Goal: Information Seeking & Learning: Learn about a topic

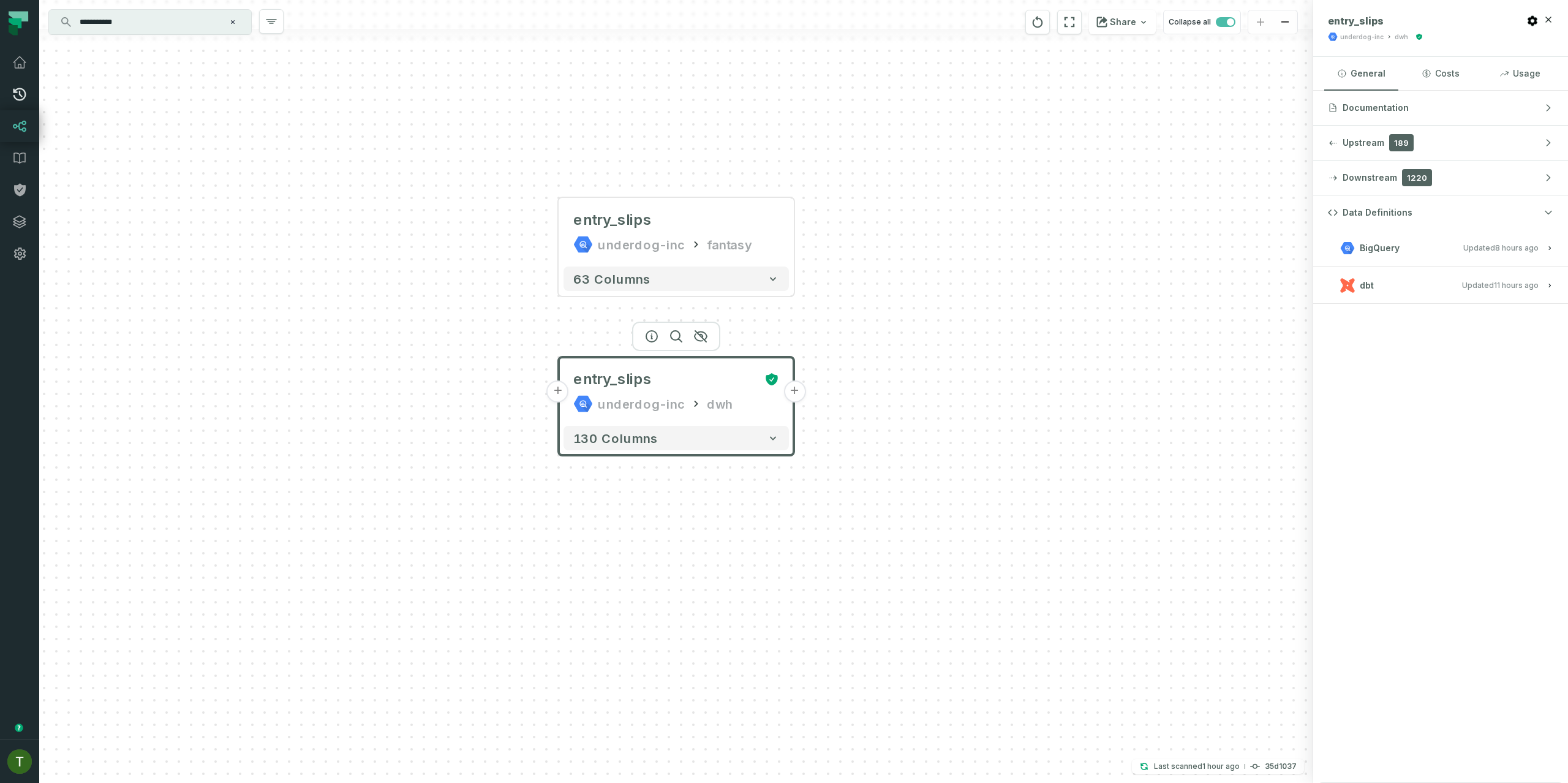
click at [19, 94] on icon at bounding box center [19, 94] width 12 height 12
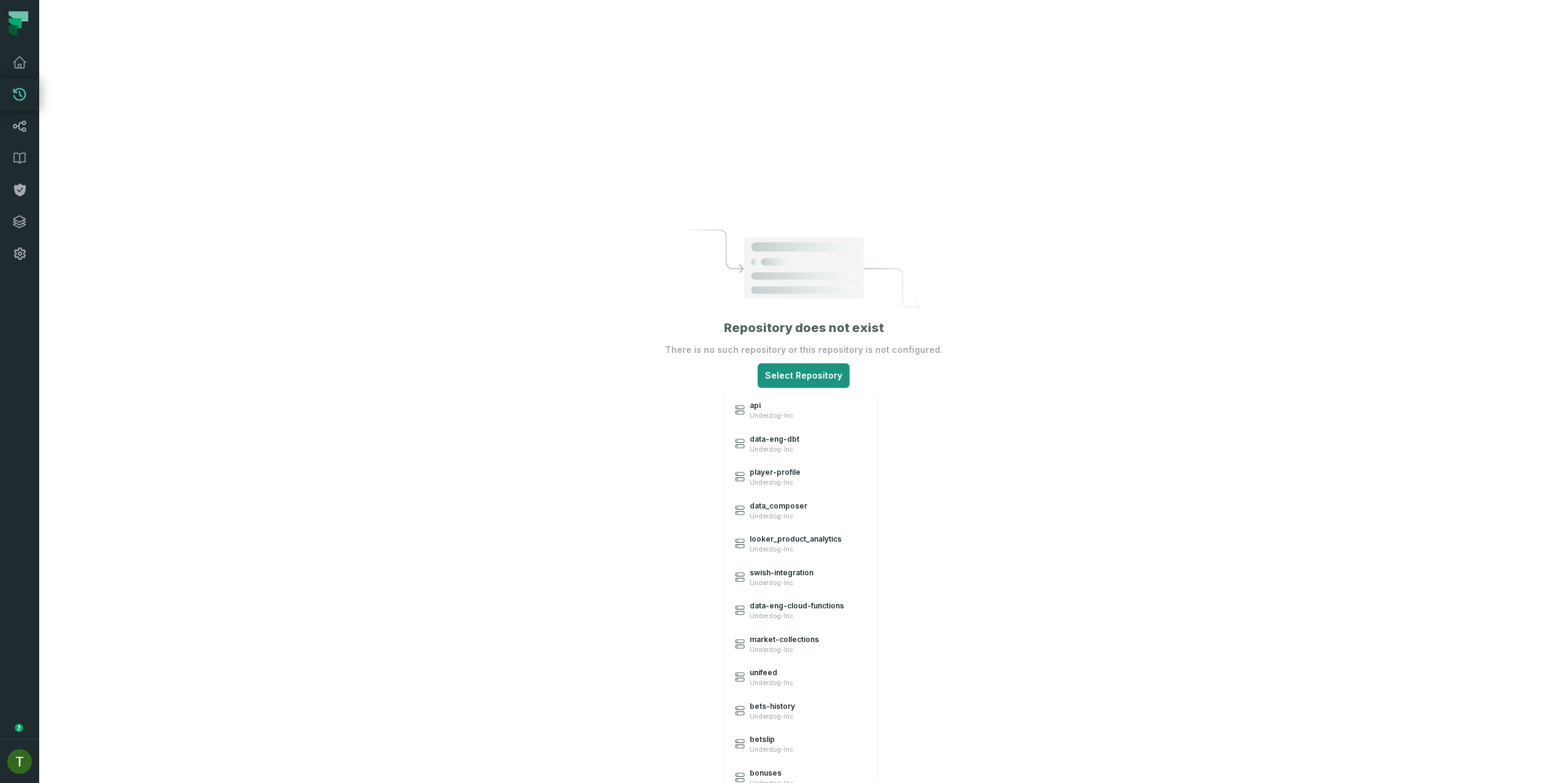
click at [800, 369] on html "Pull Requests Dashboard Lineage Data Catalog Policies Integrations Settings [PE…" at bounding box center [784, 392] width 1568 height 783
click at [786, 431] on link "data-eng-dbt Underdog-Inc" at bounding box center [801, 442] width 152 height 34
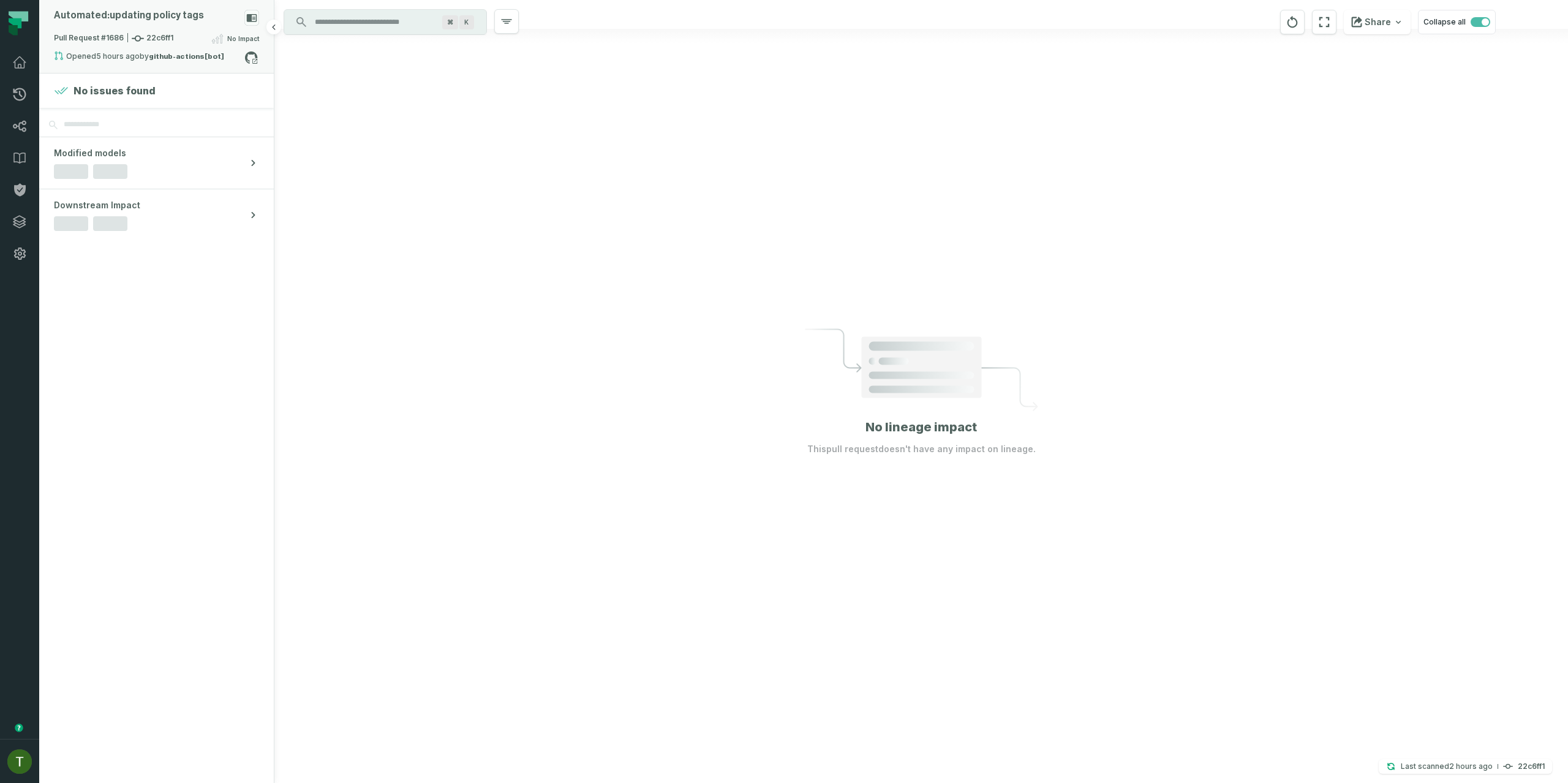
click at [201, 37] on div "Pull Request #1686 22c6ff1 No Impact" at bounding box center [156, 41] width 205 height 19
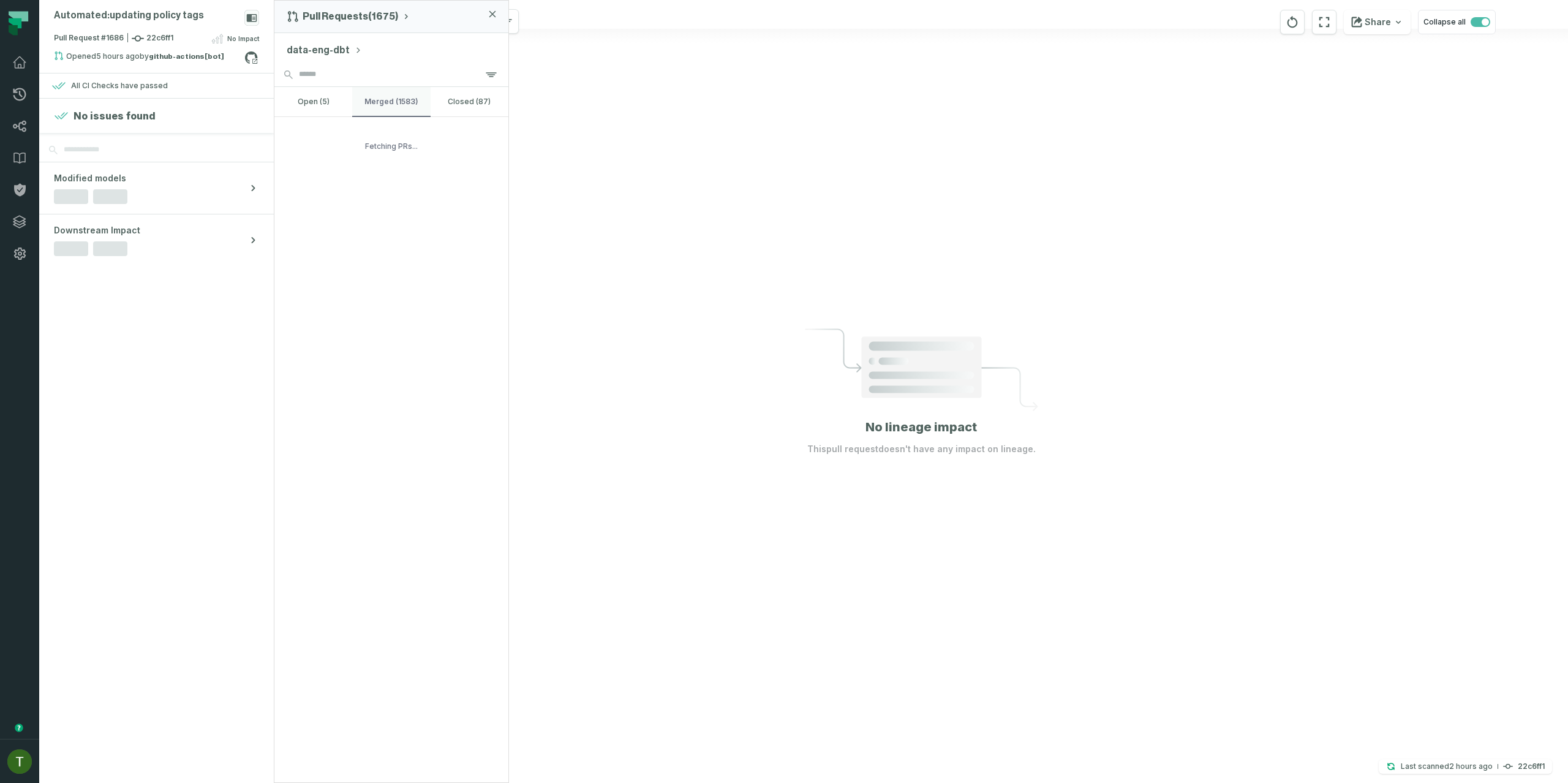
click at [404, 91] on button "merged (1583)" at bounding box center [391, 102] width 78 height 30
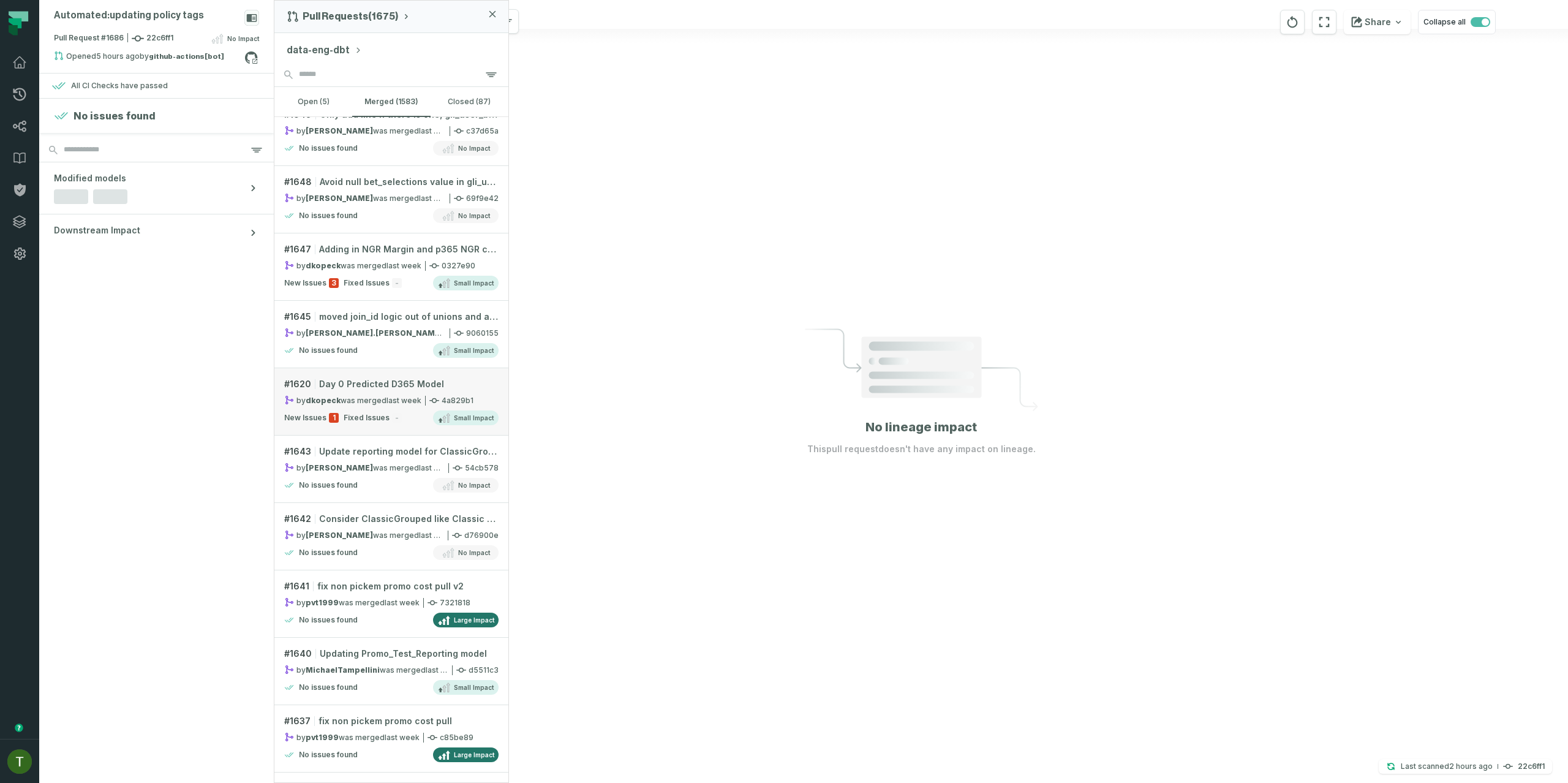
scroll to position [2394, 0]
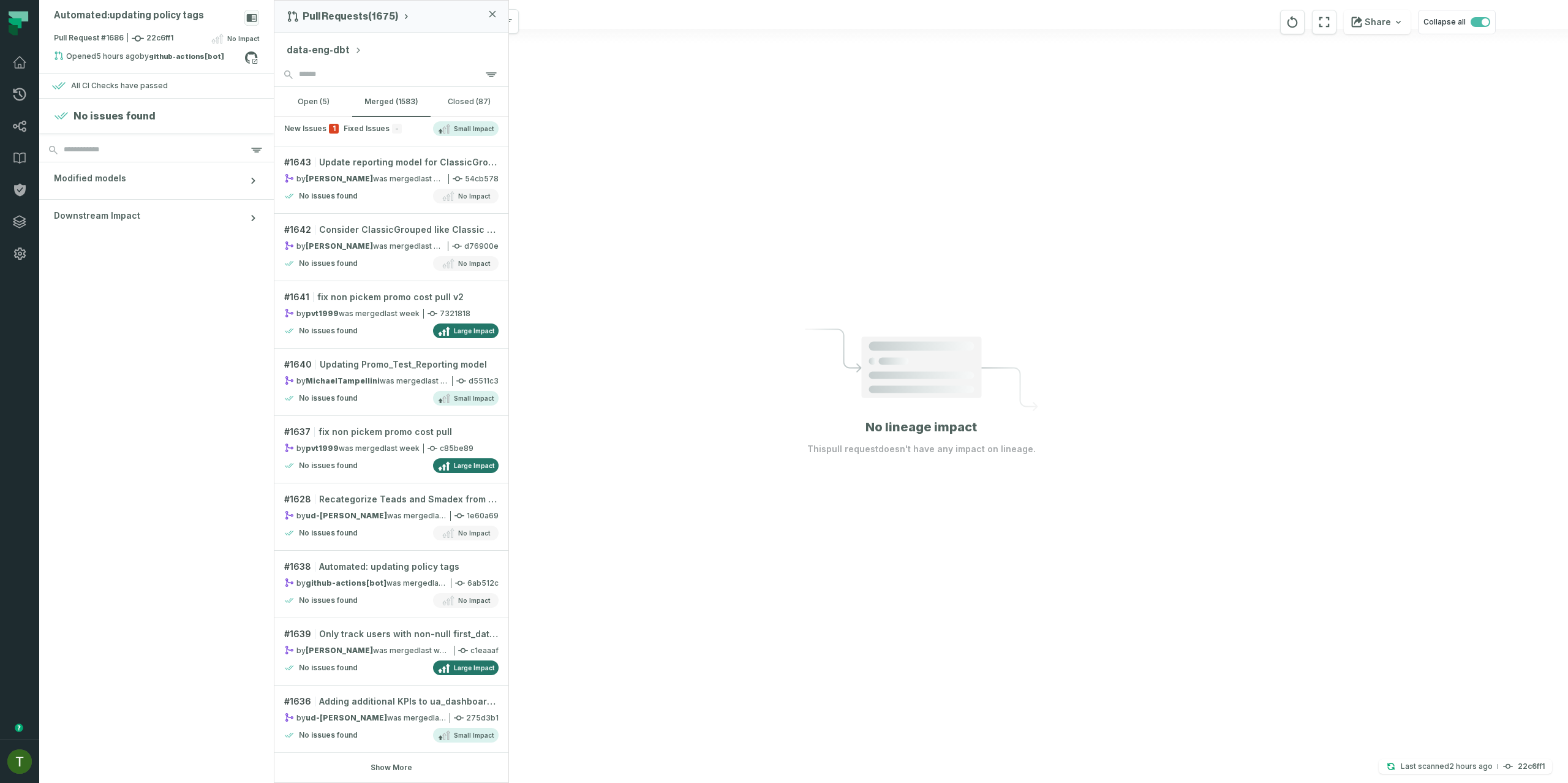
click at [391, 771] on button "Show More" at bounding box center [391, 767] width 41 height 10
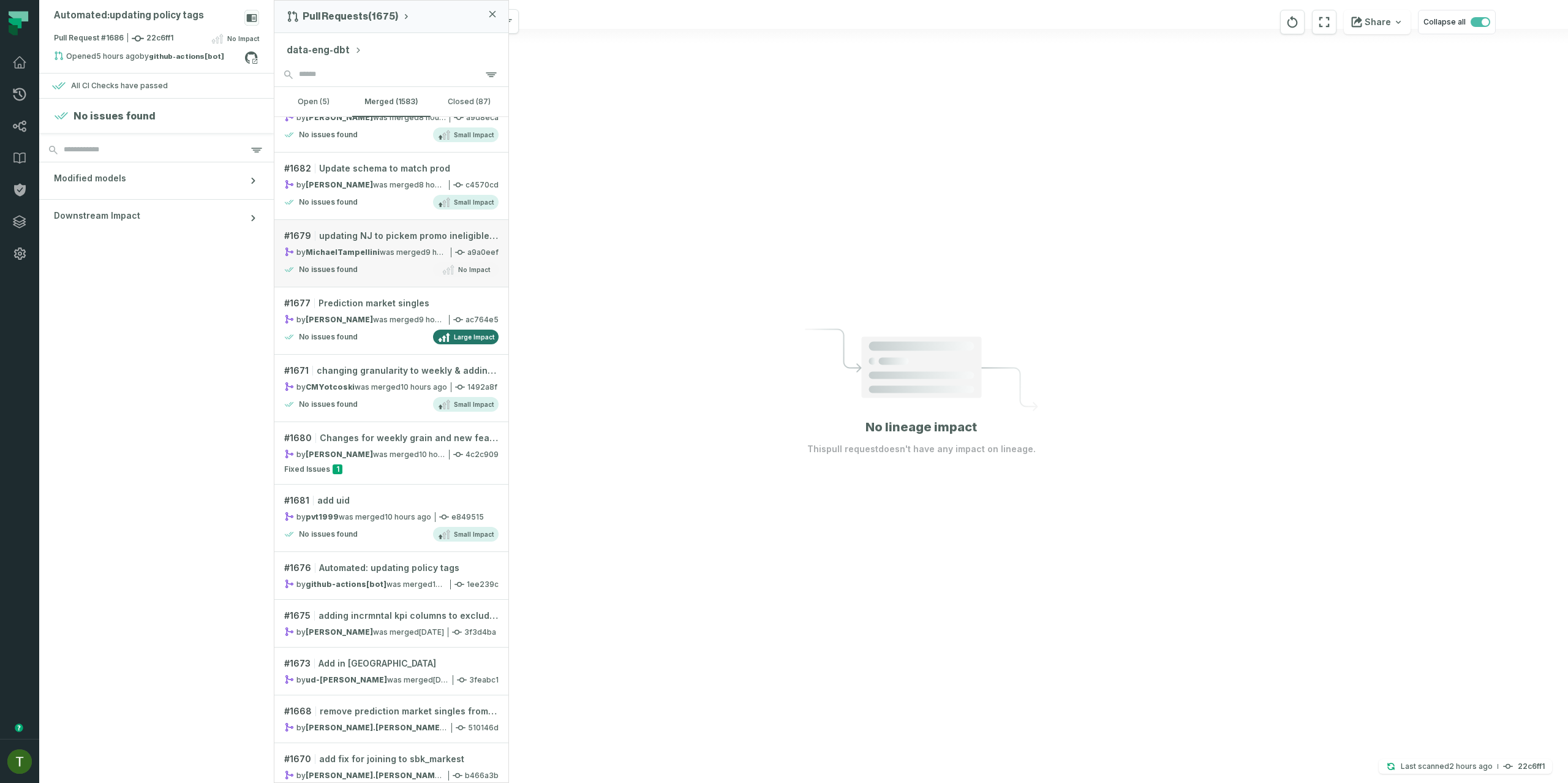
scroll to position [0, 0]
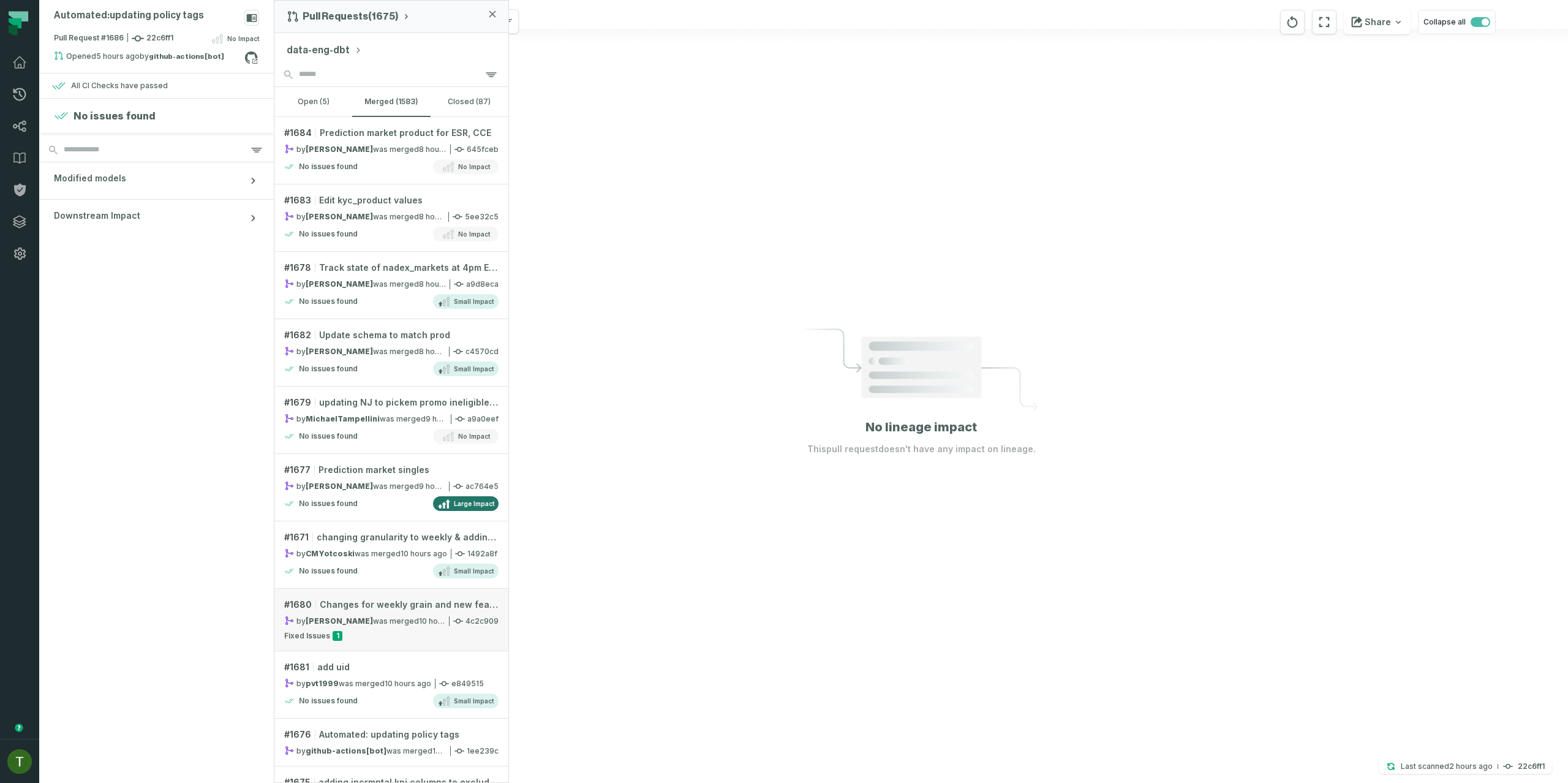
click at [388, 626] on div "by [PERSON_NAME] was merged [DATE] 10:29:35 PM" at bounding box center [365, 620] width 161 height 11
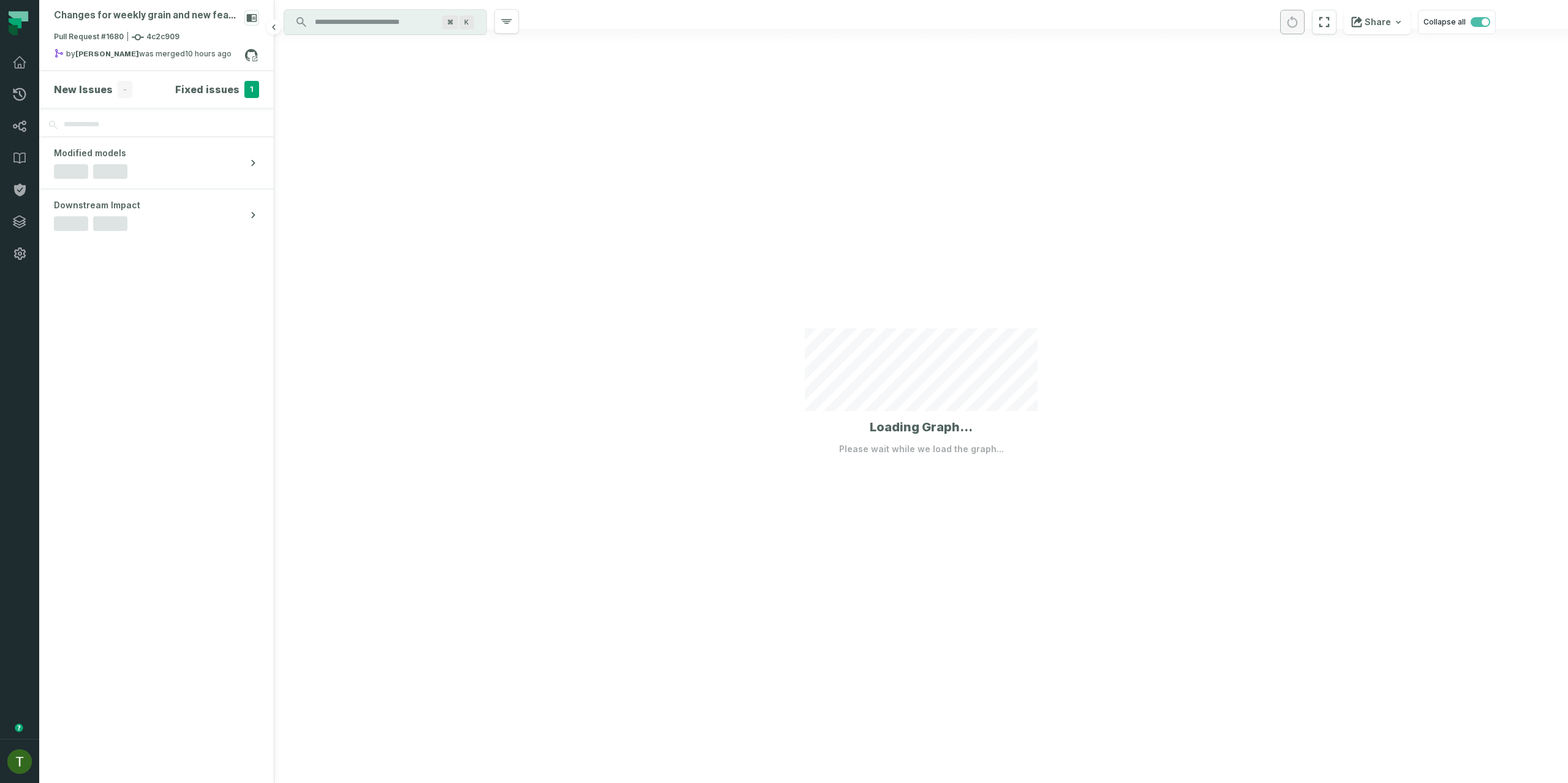
click at [226, 84] on h4 "Fixed issues" at bounding box center [207, 89] width 64 height 14
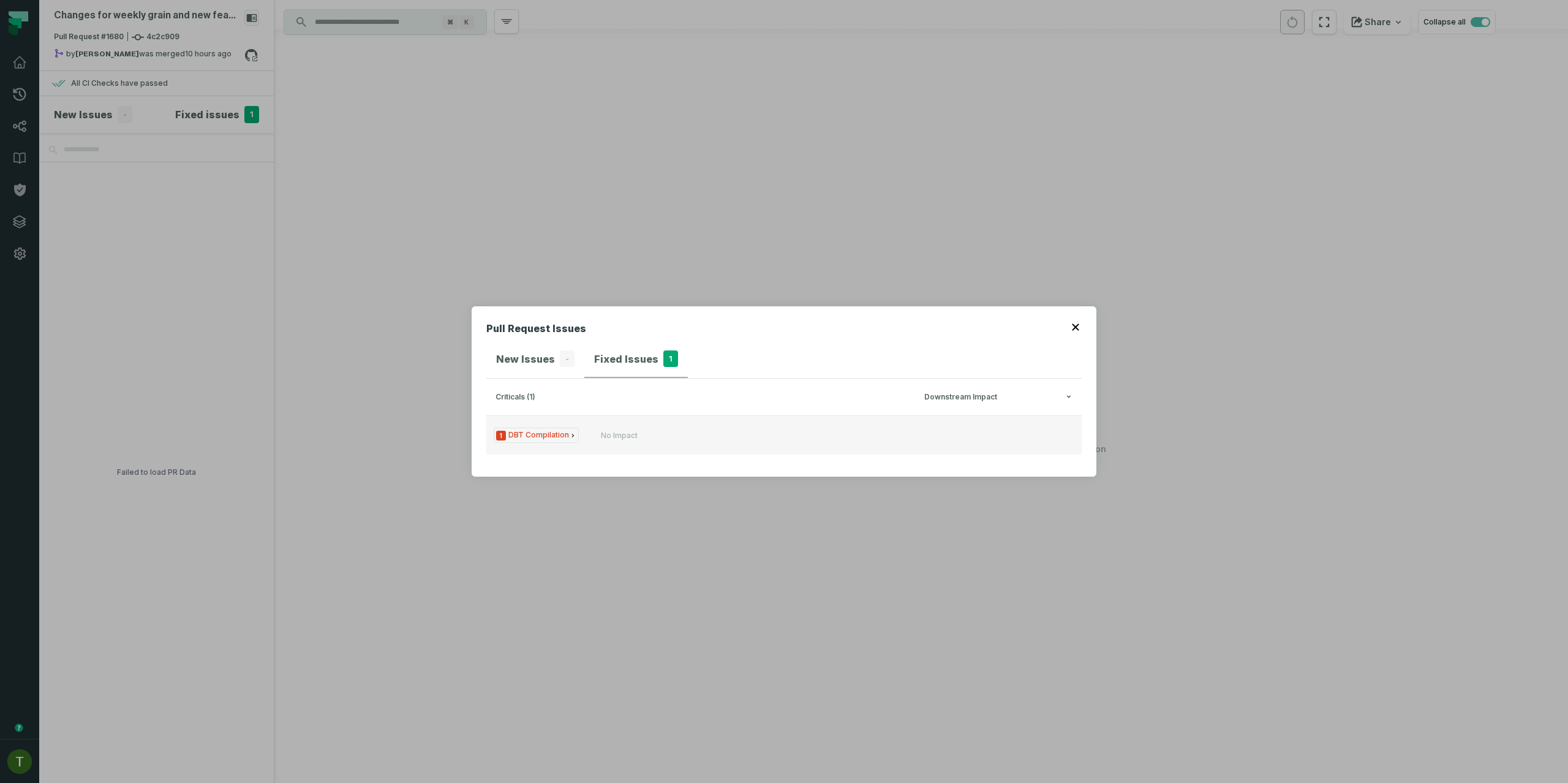
drag, startPoint x: 614, startPoint y: 402, endPoint x: 608, endPoint y: 420, distance: 19.0
click at [614, 402] on h3 "criticals (1) Downstream Impact" at bounding box center [784, 396] width 595 height 36
click at [602, 432] on div "No Impact" at bounding box center [619, 436] width 36 height 10
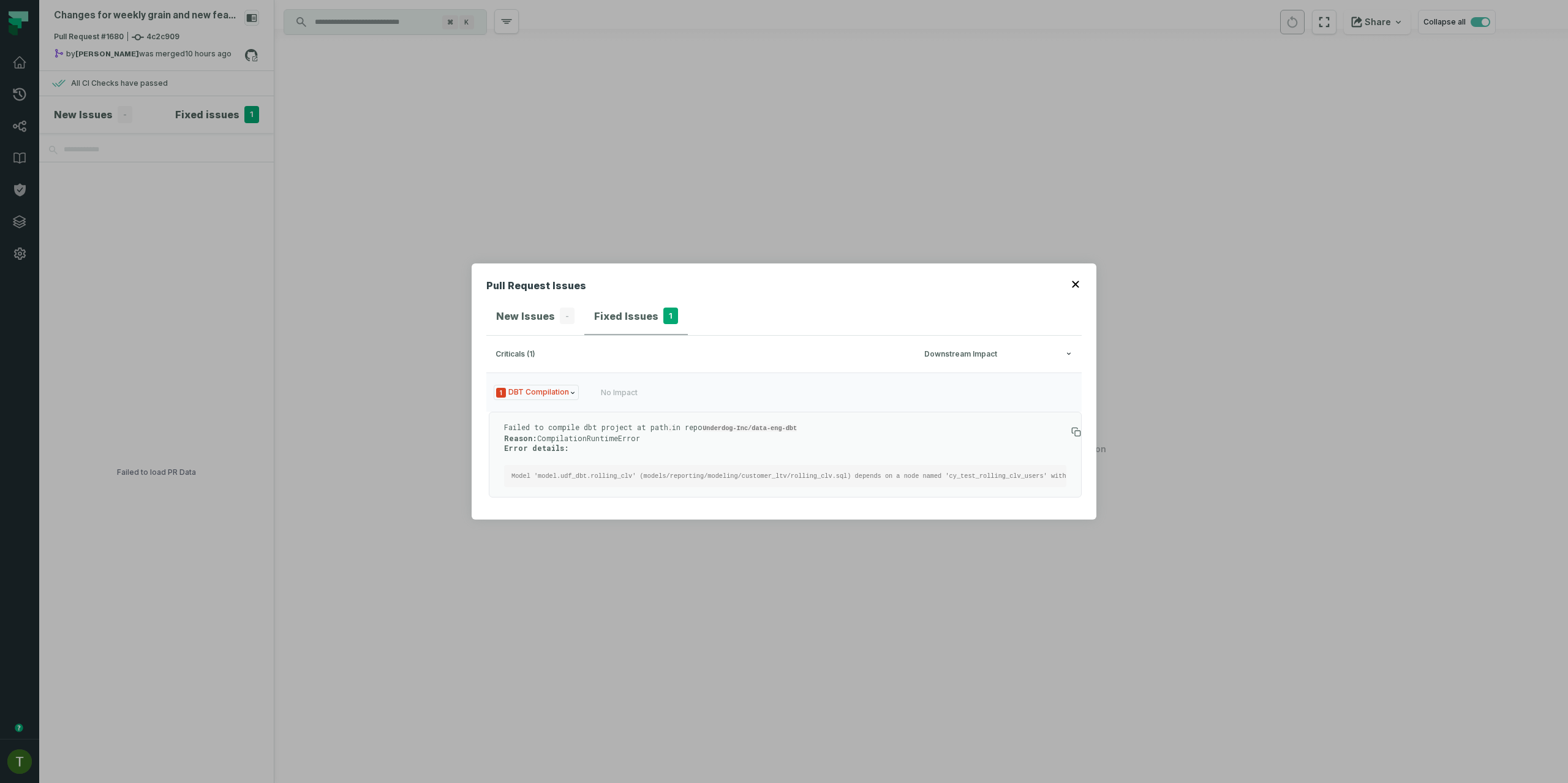
click at [1077, 280] on icon "button" at bounding box center [1075, 283] width 7 height 7
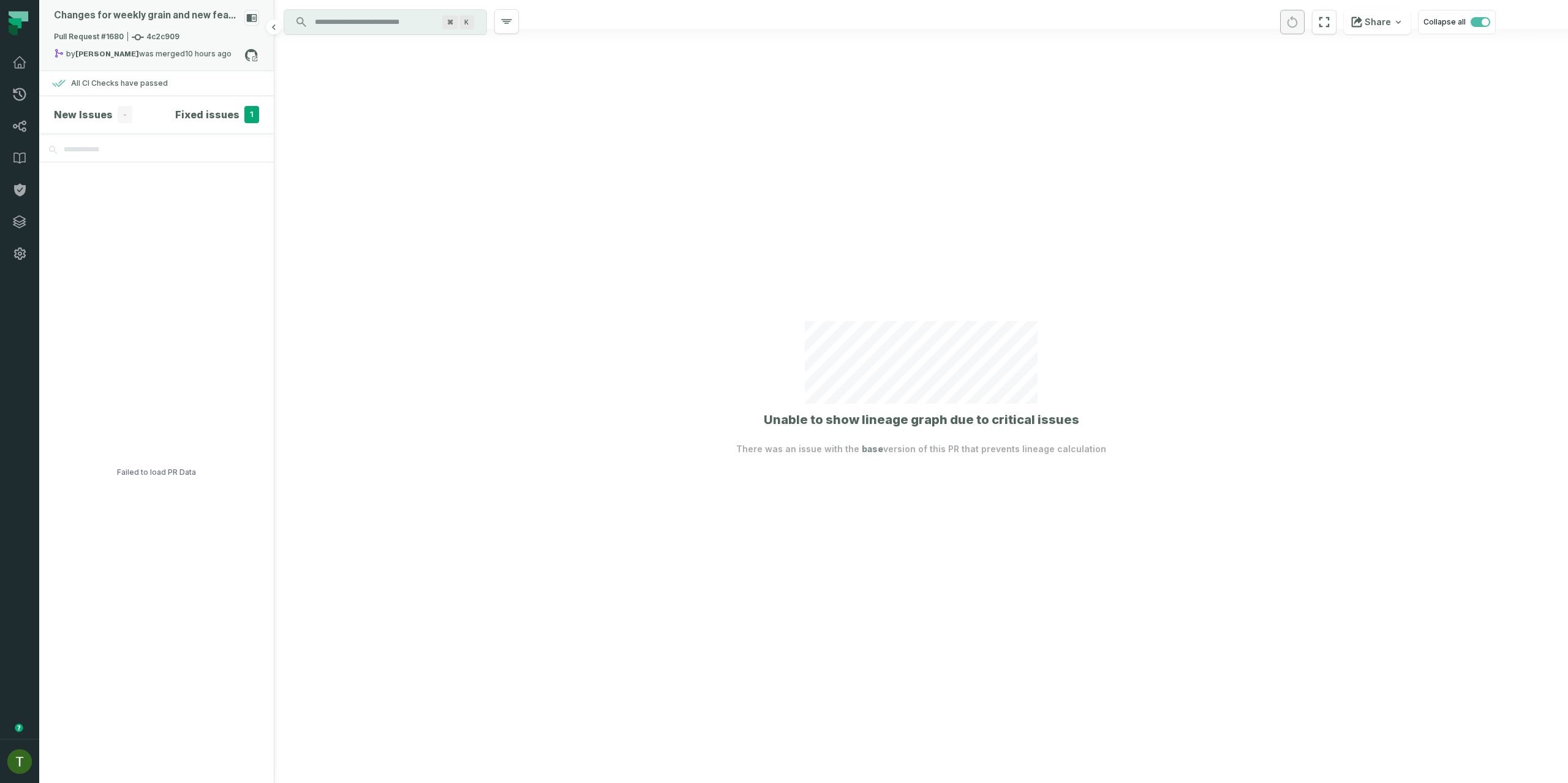
click at [134, 33] on icon at bounding box center [137, 37] width 12 height 12
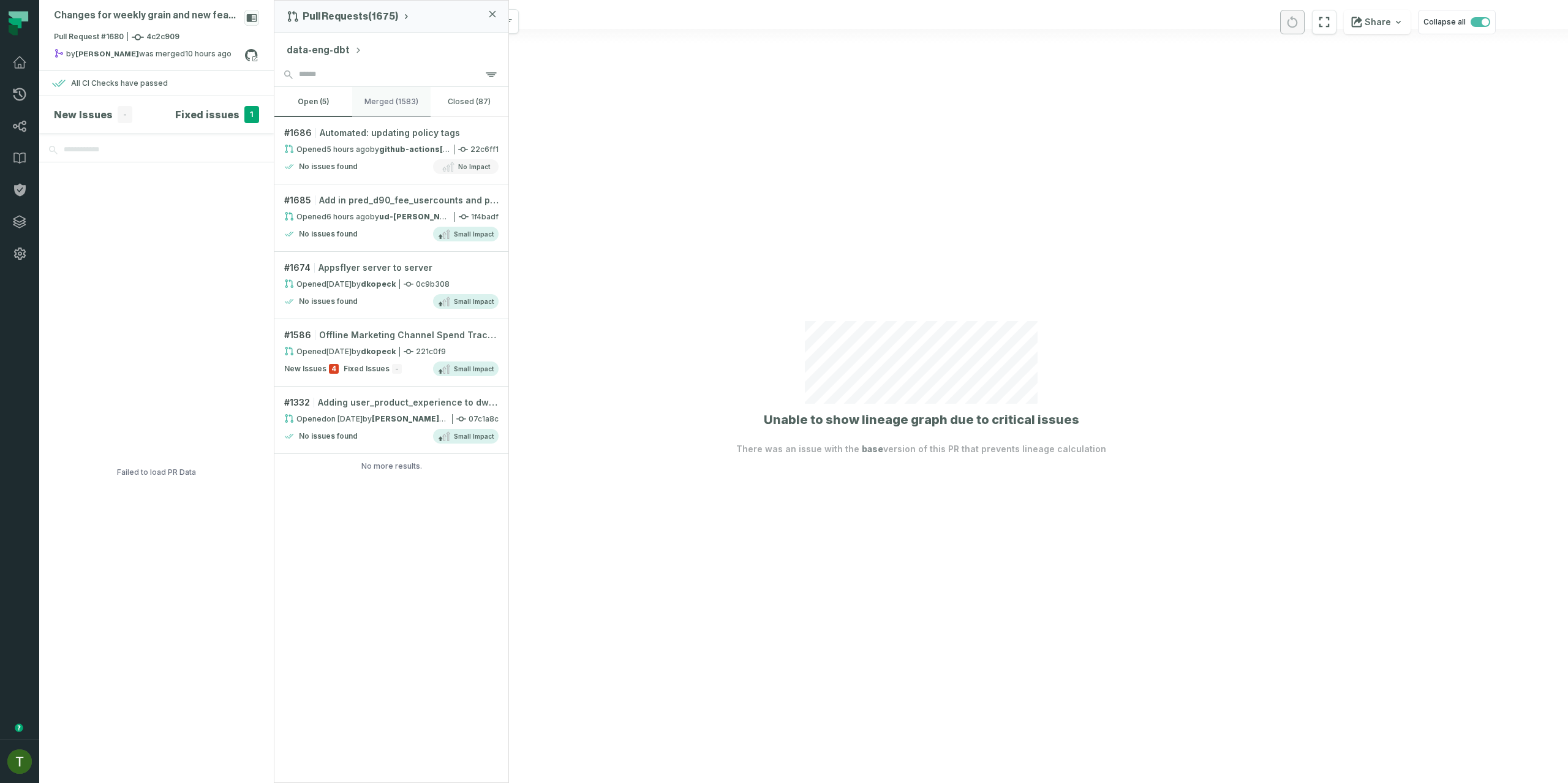
click at [386, 103] on button "merged (1583)" at bounding box center [391, 102] width 78 height 30
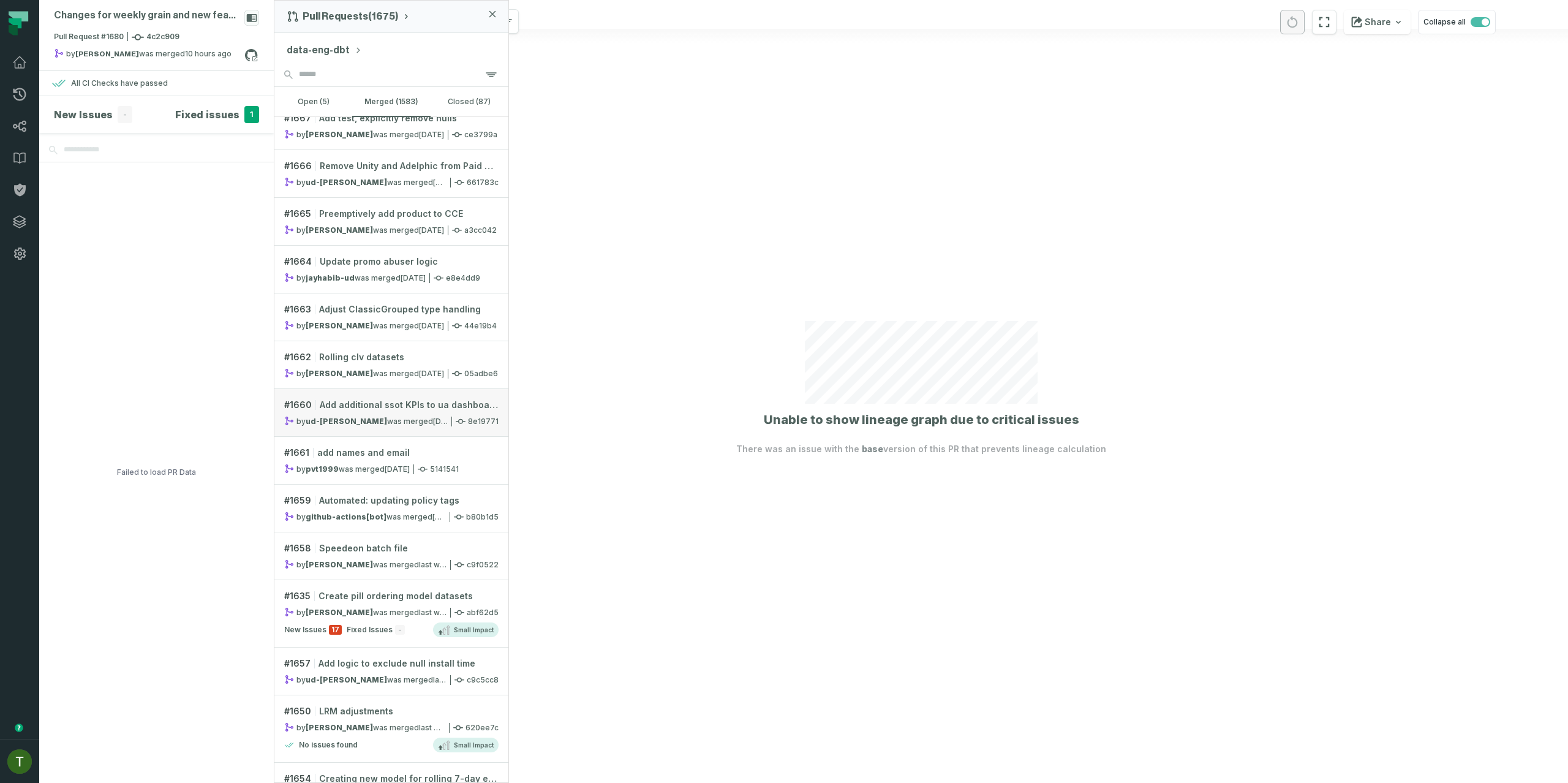
scroll to position [1070, 0]
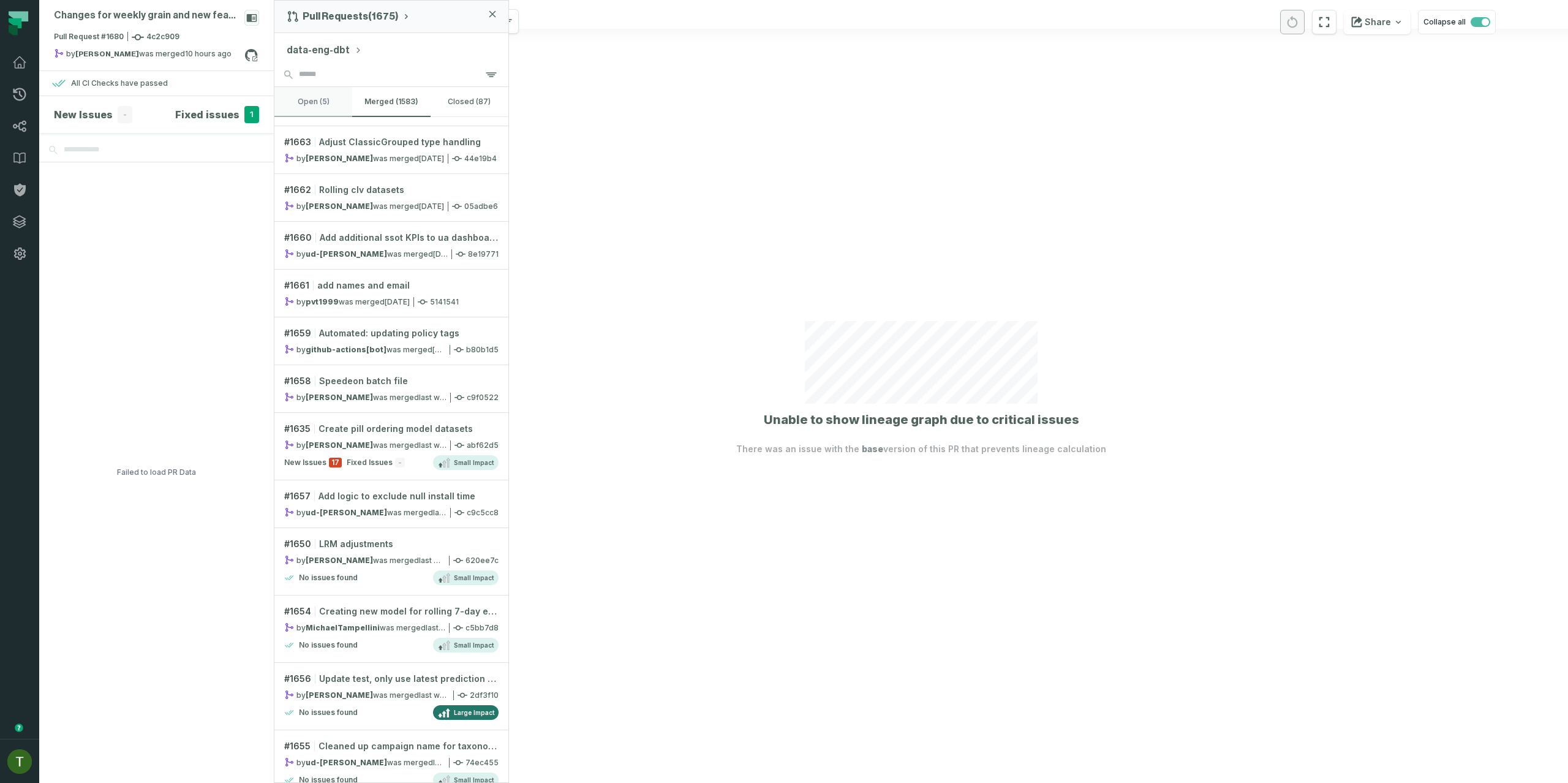
click at [319, 90] on button "open (5)" at bounding box center [313, 102] width 78 height 30
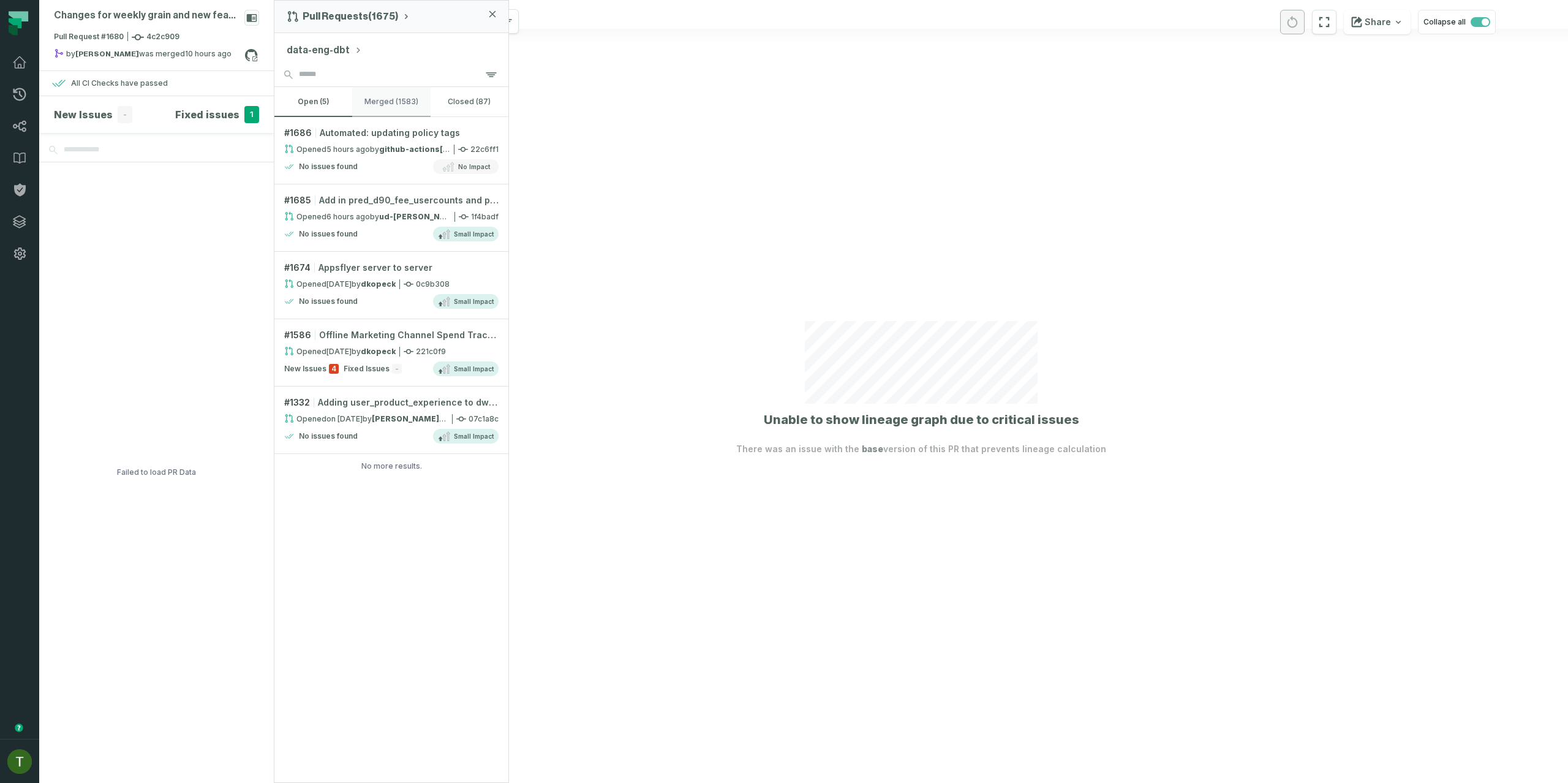
click at [381, 93] on button "merged (1583)" at bounding box center [391, 102] width 78 height 30
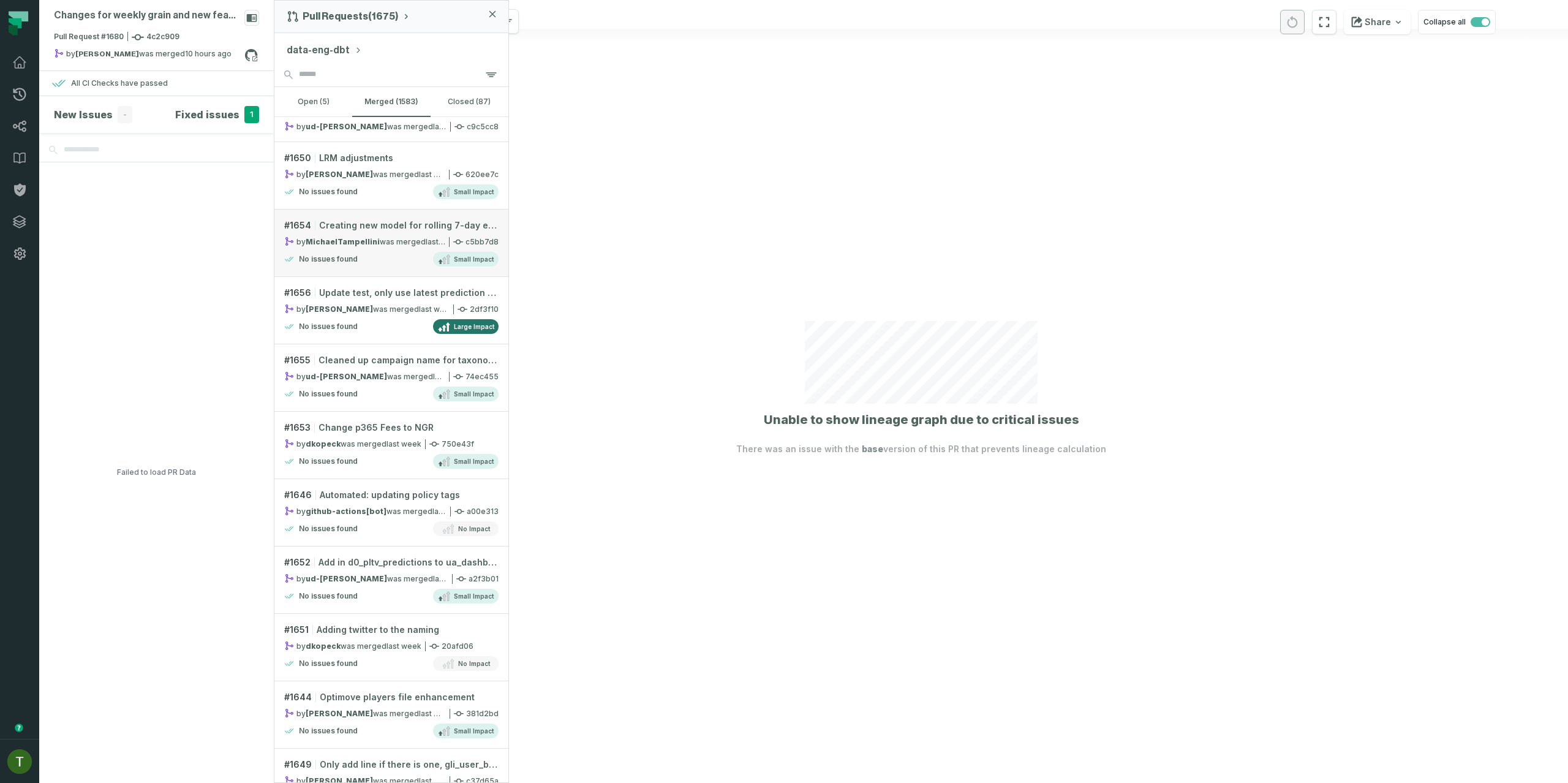
scroll to position [1284, 0]
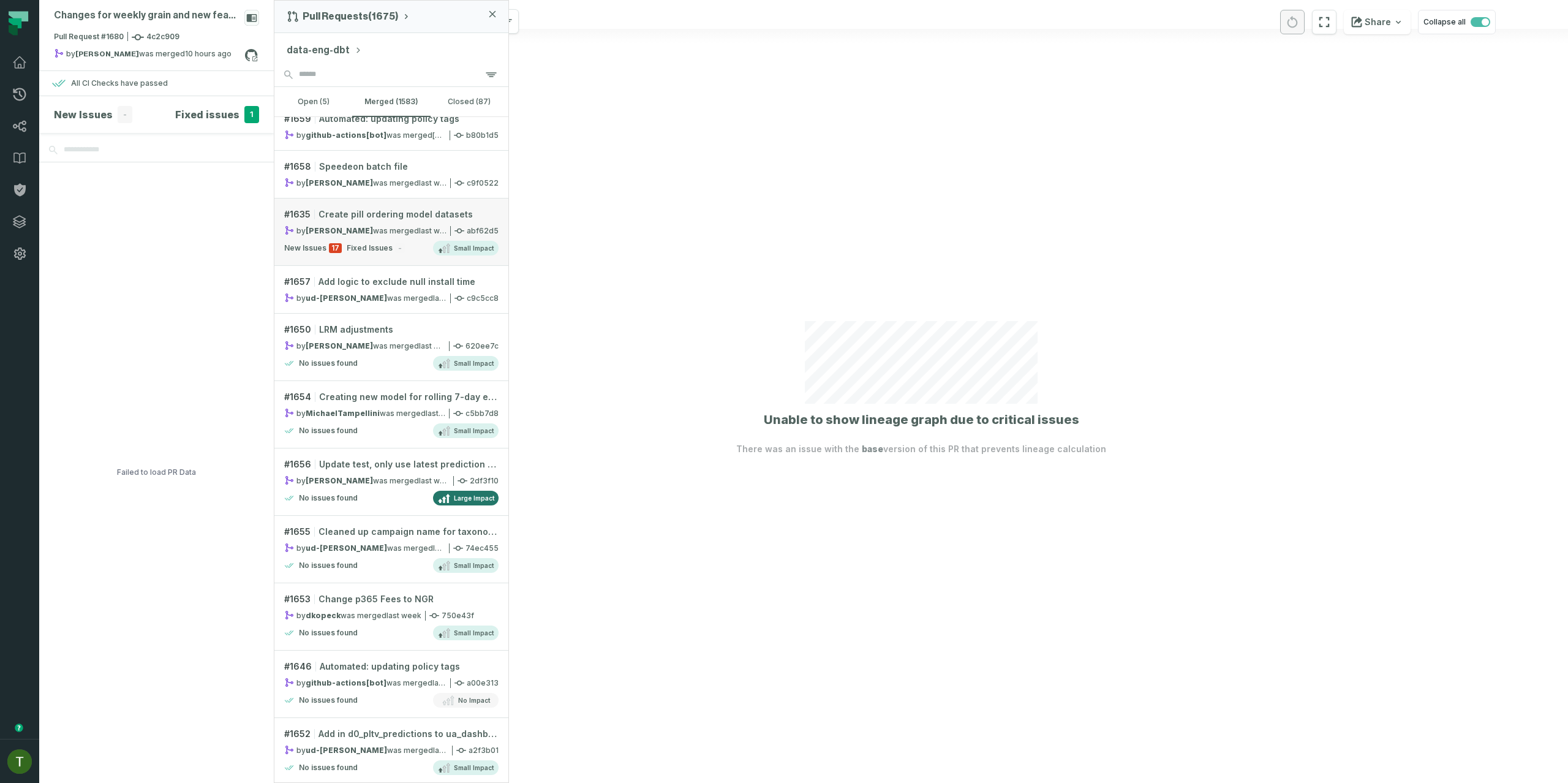
click at [361, 229] on div "by [PERSON_NAME] was merged [DATE] 9:07:45 PM" at bounding box center [365, 230] width 162 height 11
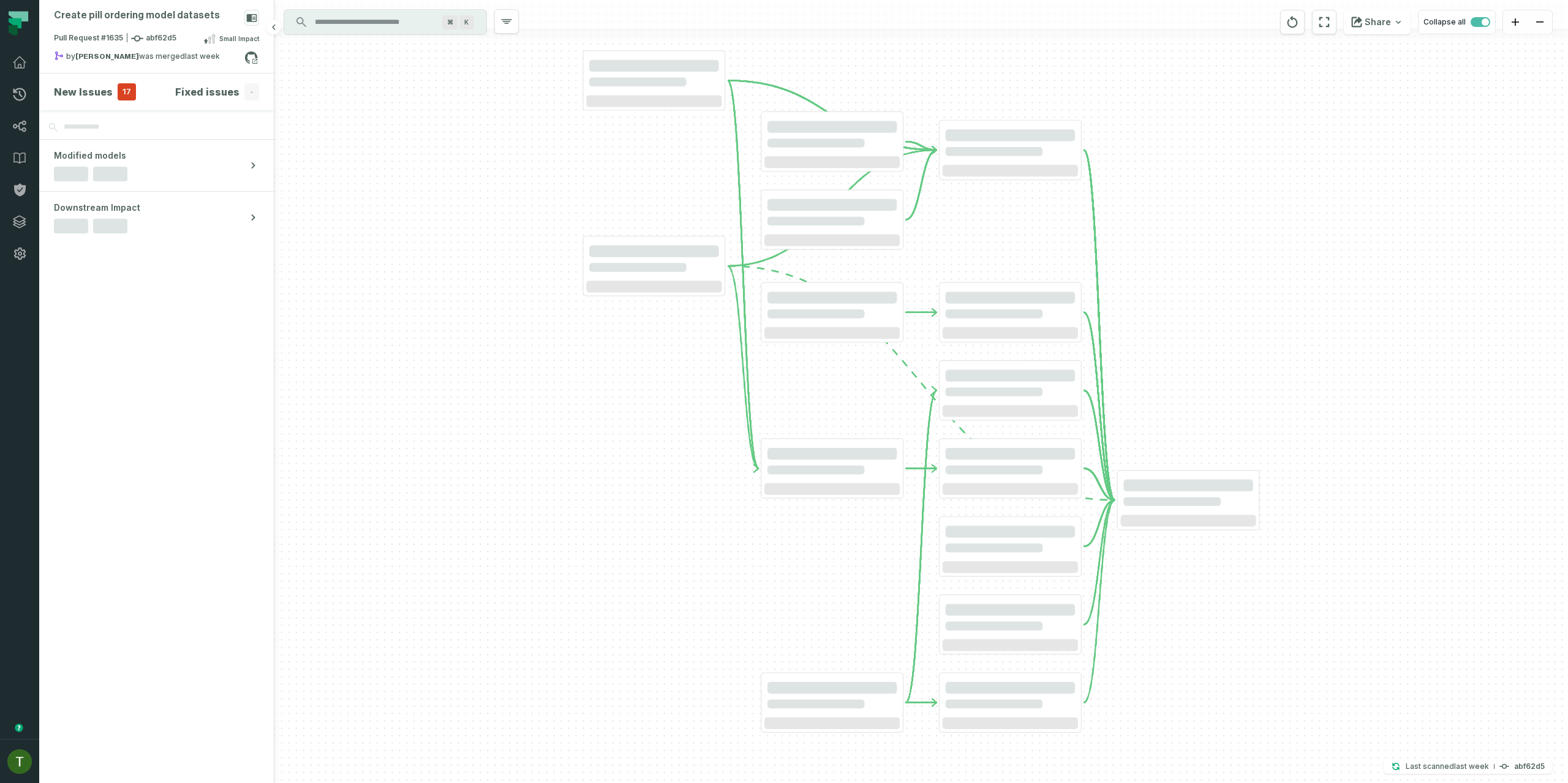
click at [106, 90] on h4 "New Issues" at bounding box center [83, 91] width 59 height 14
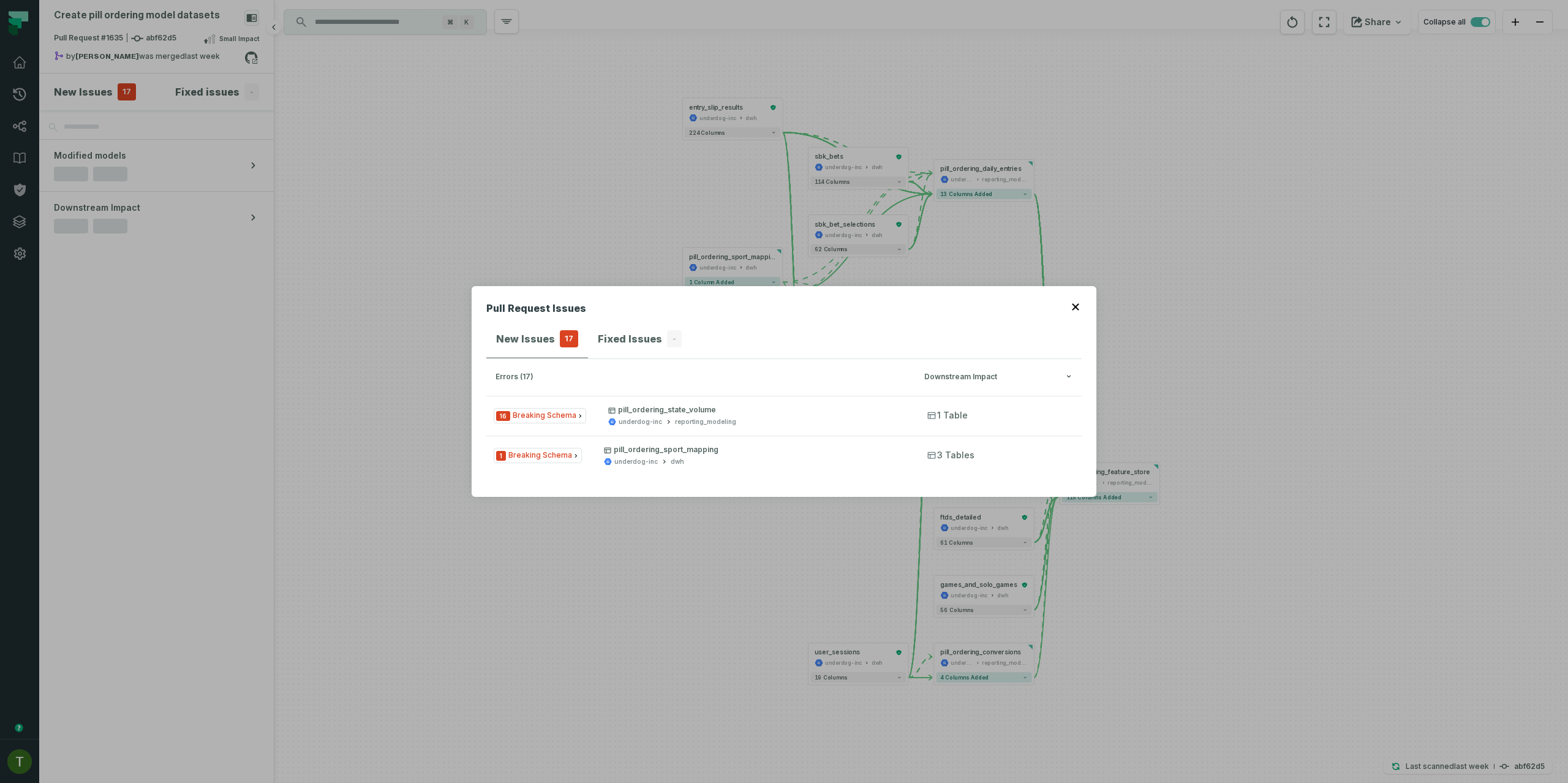
click at [108, 89] on div "Pull Request Issues New Issues 17 Fixed Issues - errors (17) Downstream Impact …" at bounding box center [784, 392] width 1568 height 783
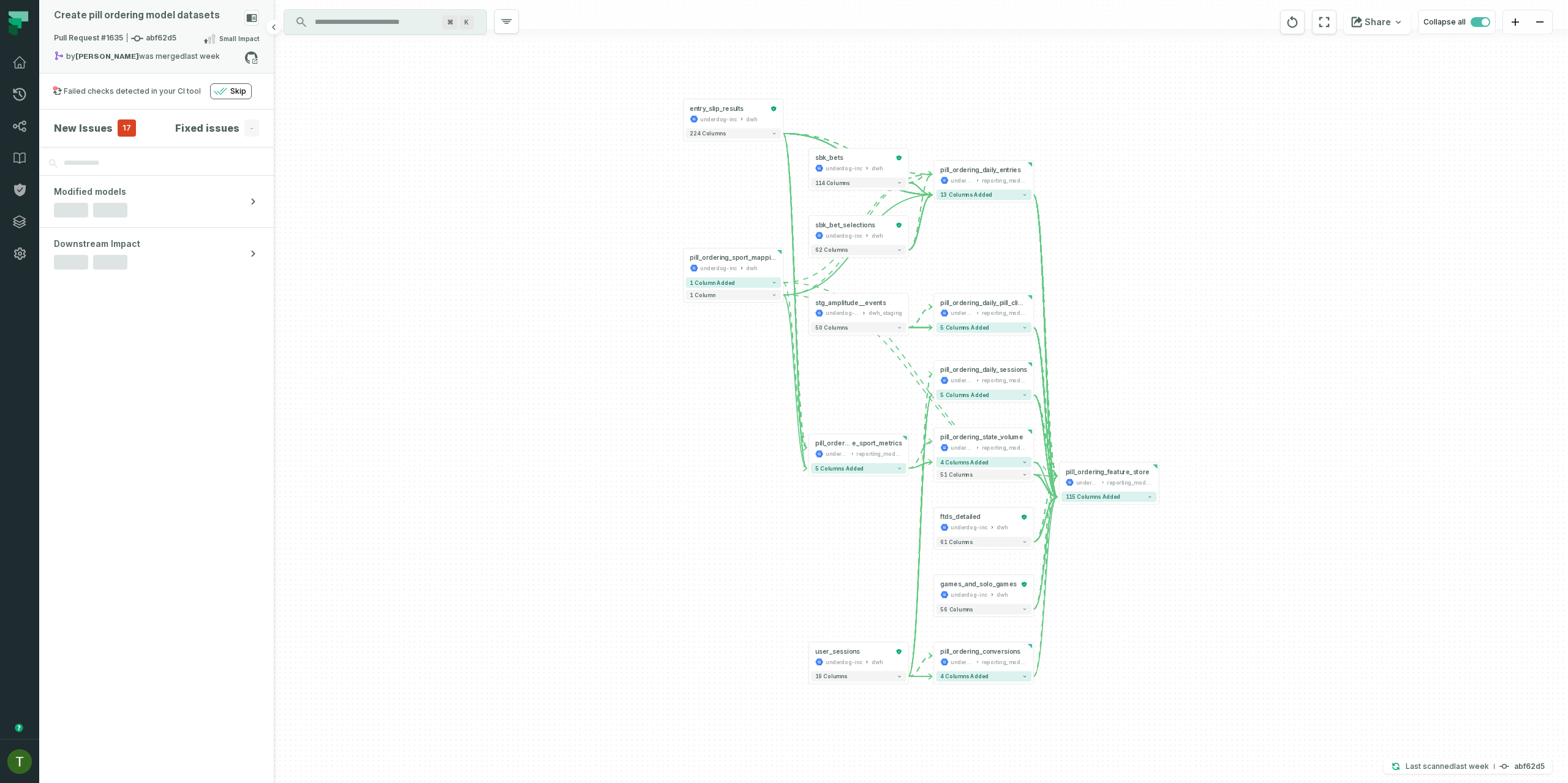
click at [154, 45] on div "Pull Request #1635 abf62d5 Small Impact" at bounding box center [156, 41] width 205 height 19
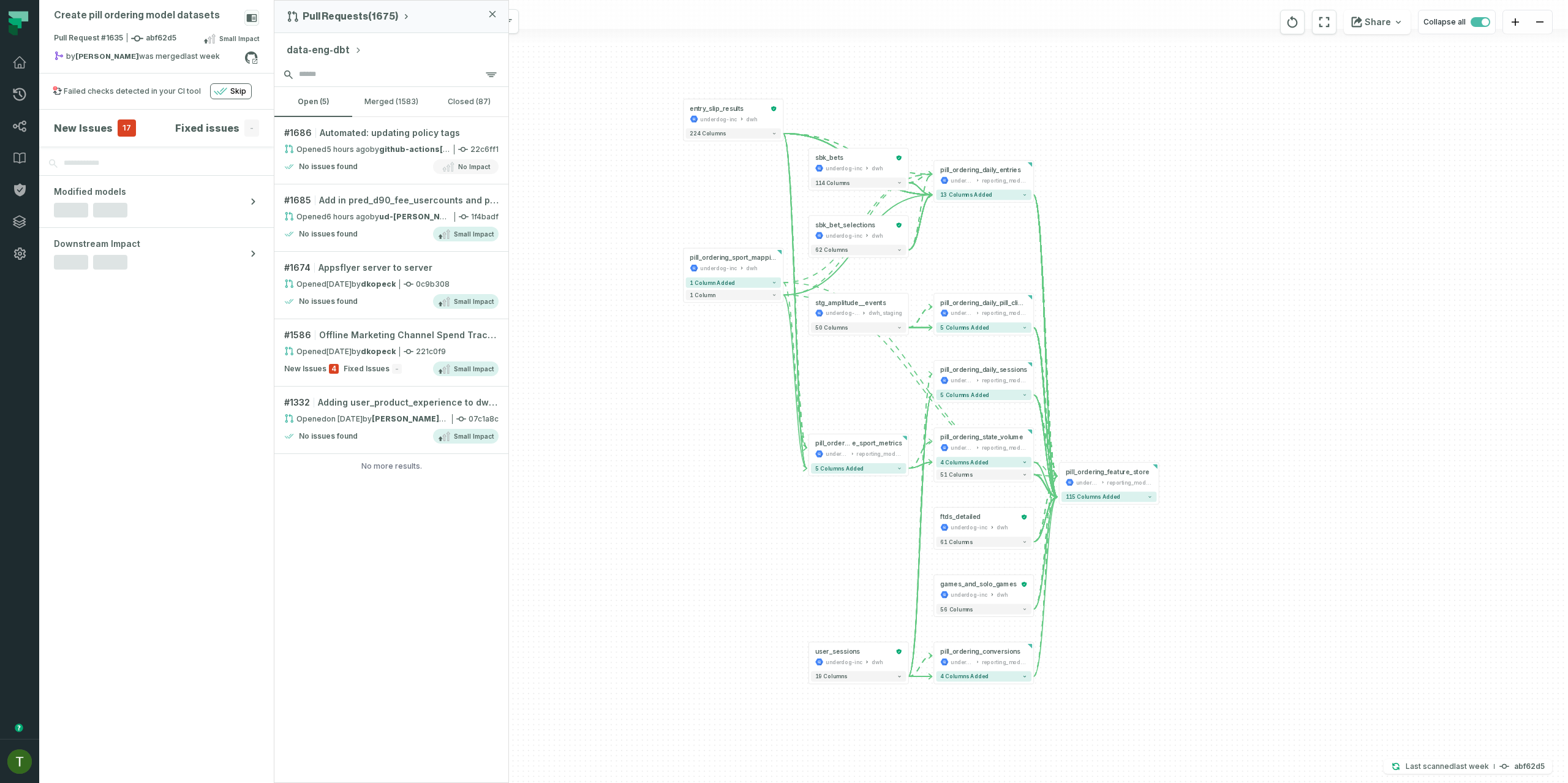
click at [411, 75] on input "search" at bounding box center [392, 75] width 234 height 25
click at [403, 103] on button "merged (1583)" at bounding box center [391, 102] width 78 height 30
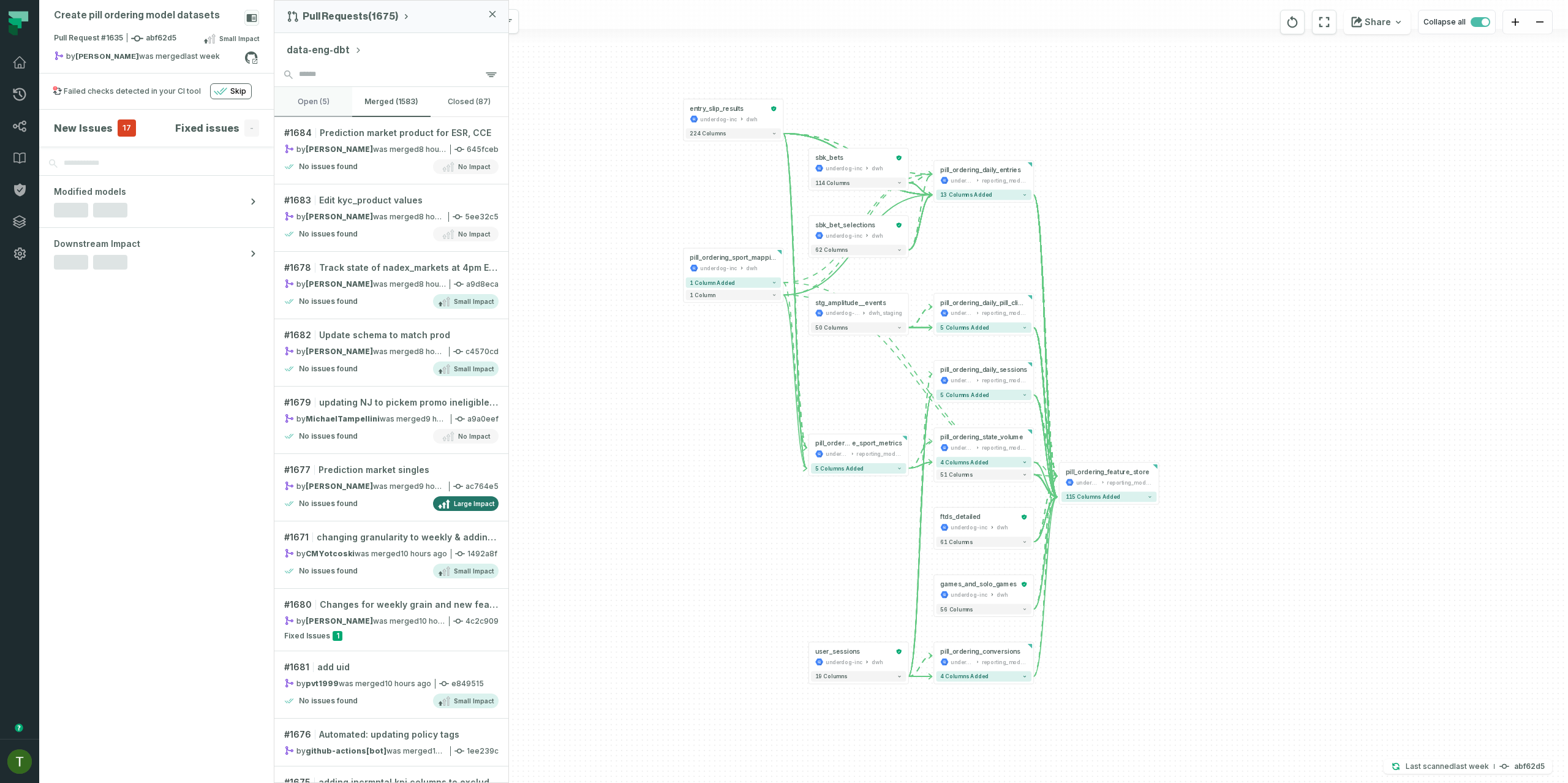
click at [322, 89] on button "open (5)" at bounding box center [313, 102] width 78 height 30
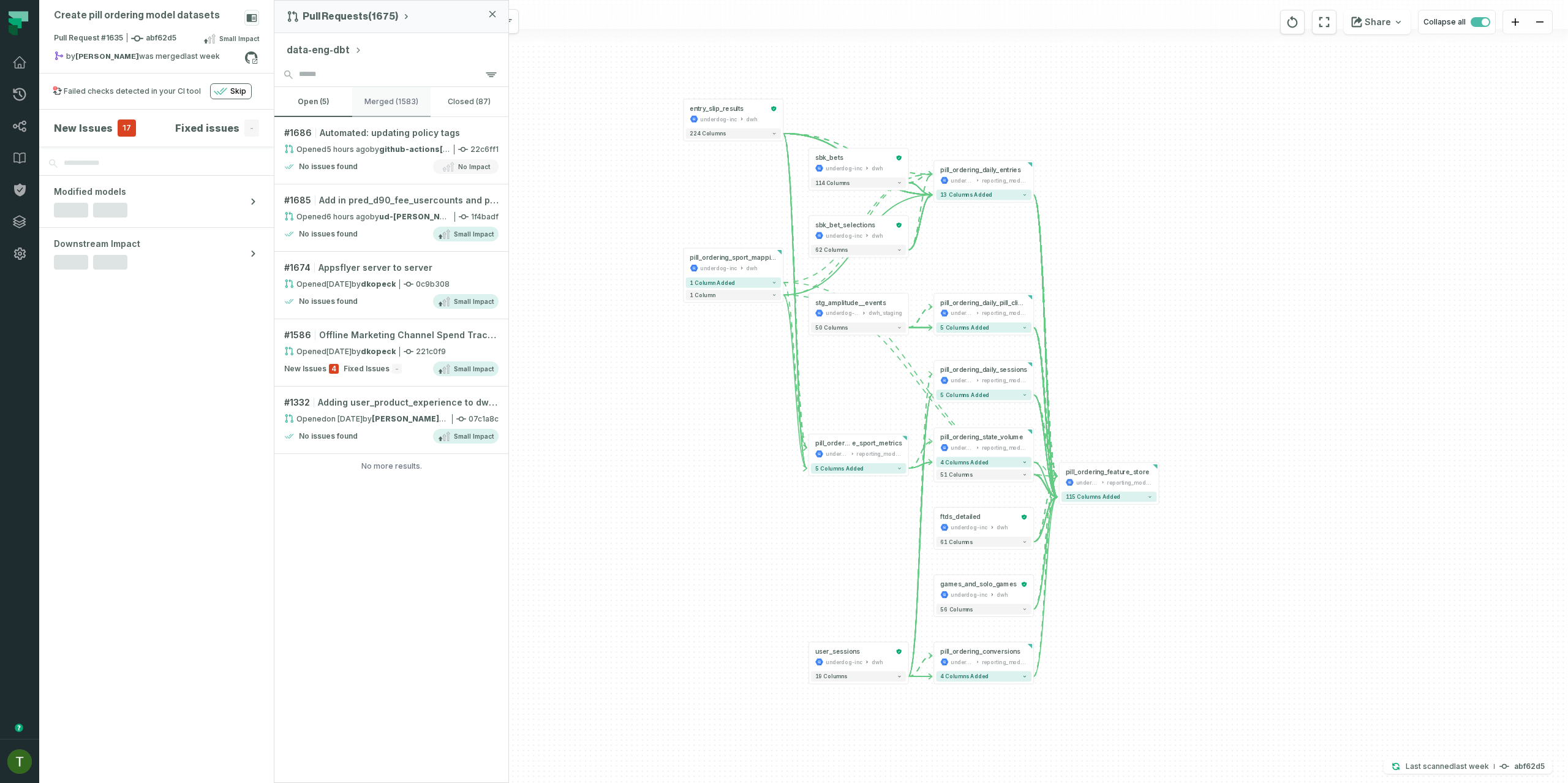
click at [395, 98] on button "merged (1583)" at bounding box center [391, 102] width 78 height 30
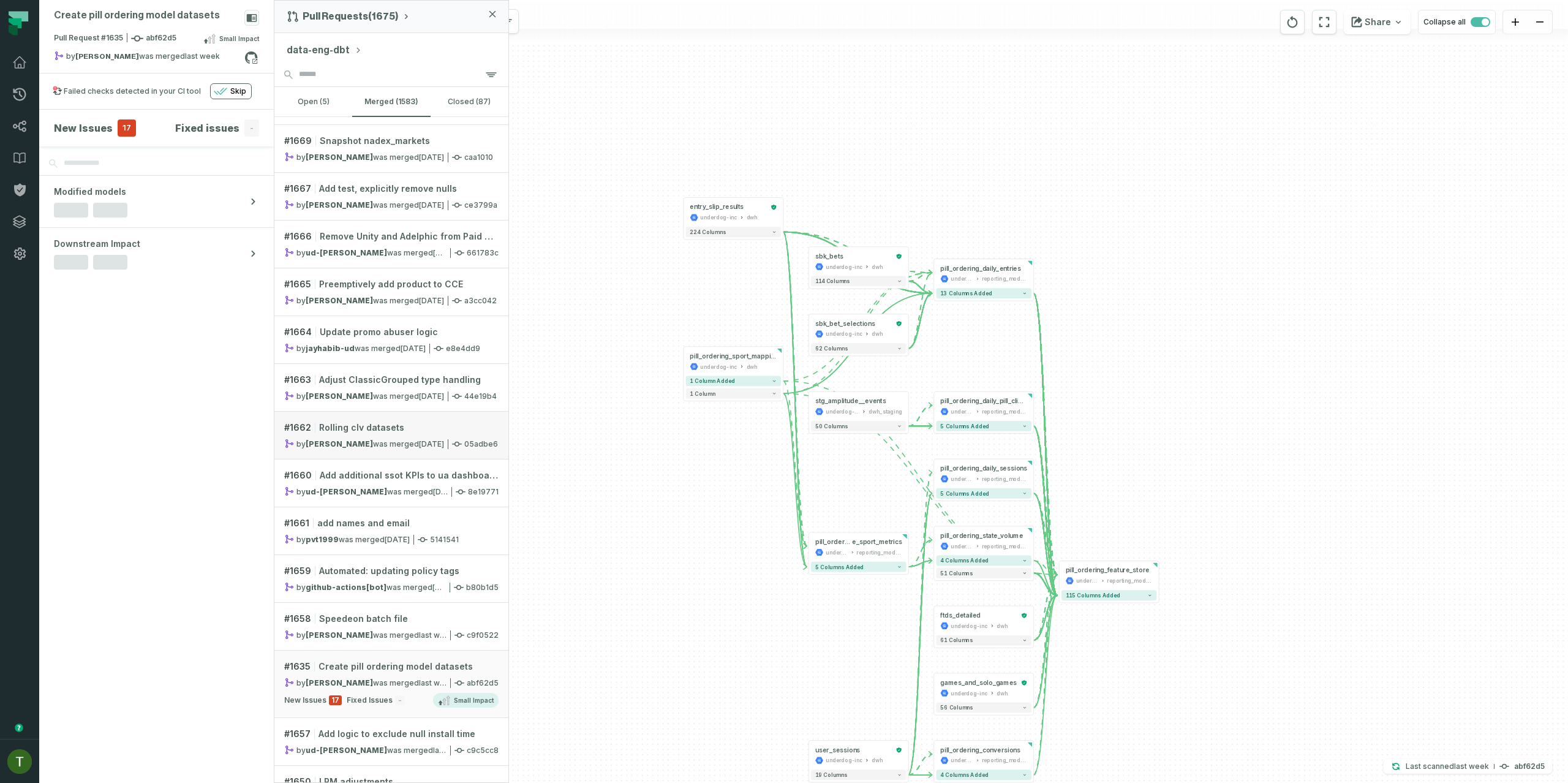
scroll to position [824, 0]
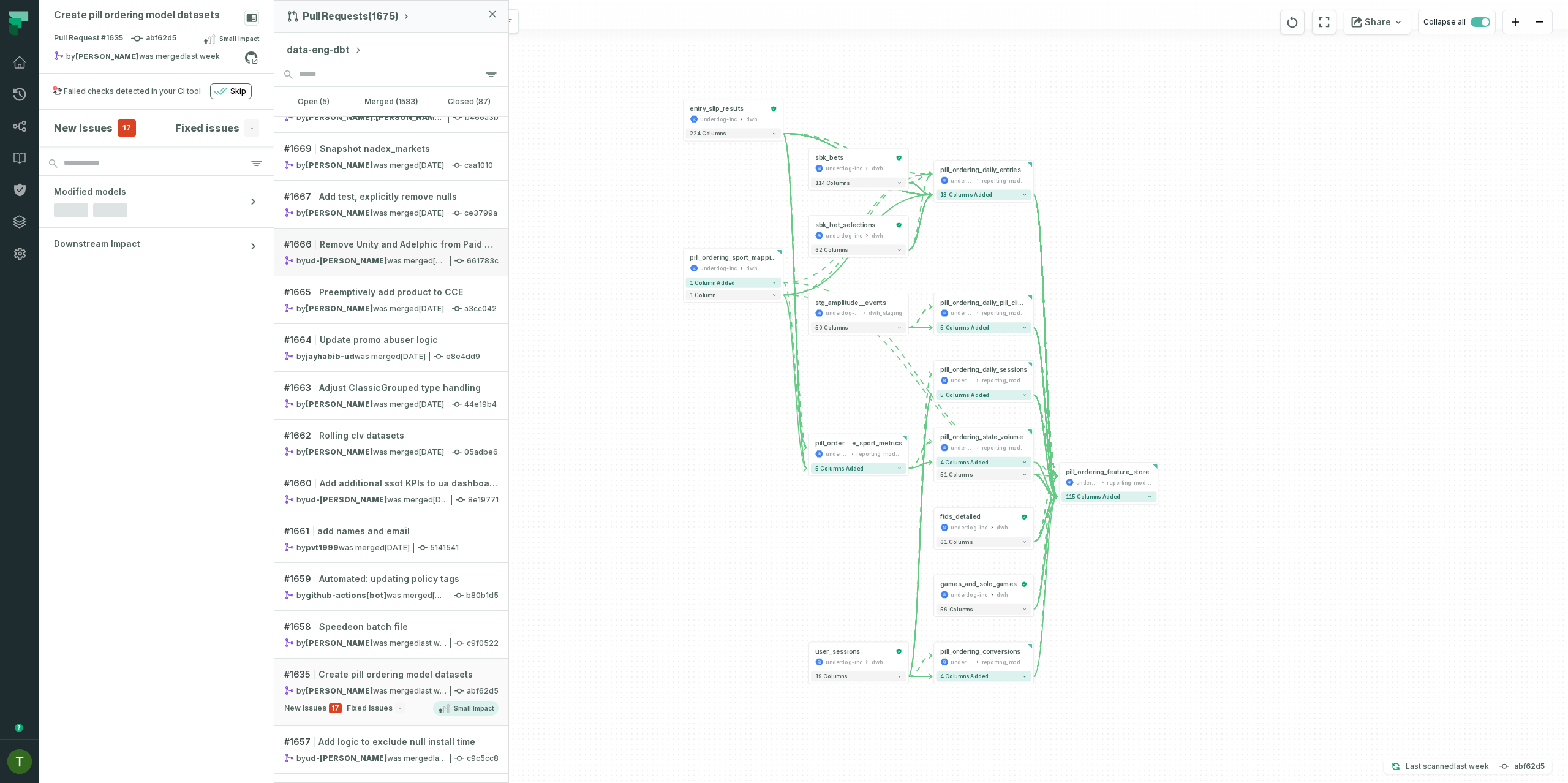
click at [433, 258] on relative-time "[DATE] 10:17:36 PM" at bounding box center [445, 261] width 25 height 10
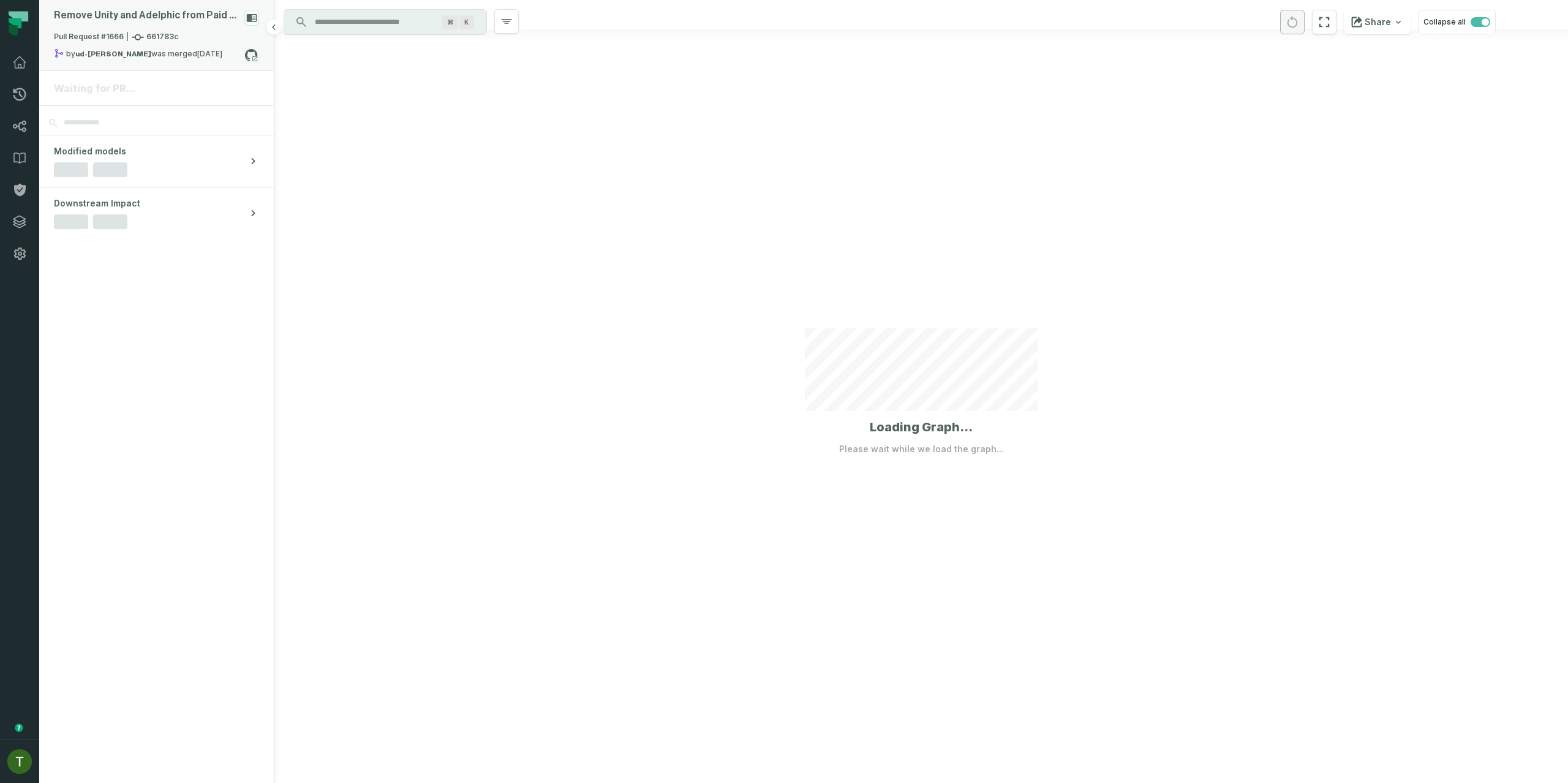
click at [154, 26] on div "Remove Unity and Adelphic from Paid Media Alias" at bounding box center [156, 20] width 205 height 21
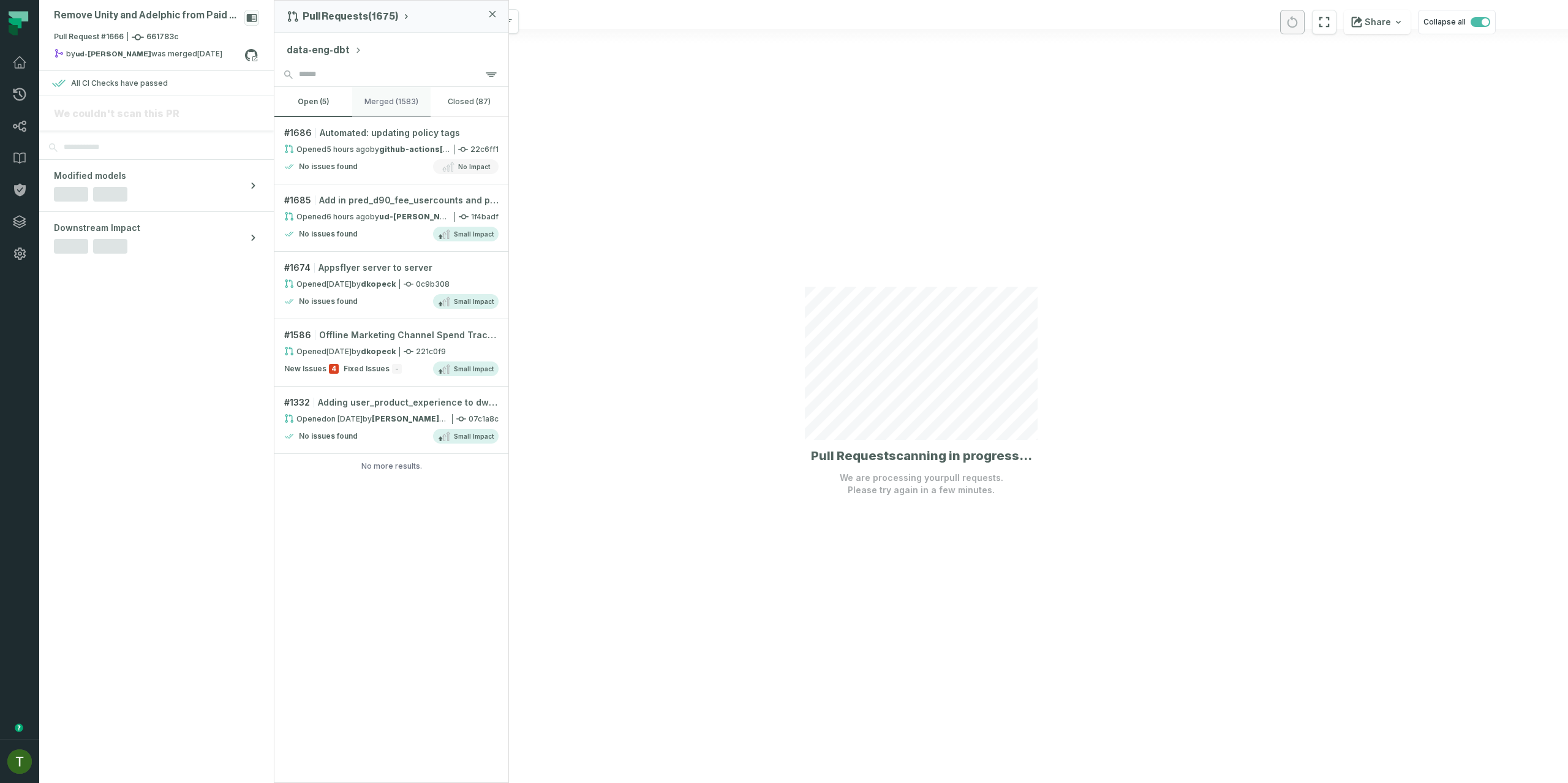
click at [411, 109] on button "merged (1583)" at bounding box center [391, 102] width 78 height 30
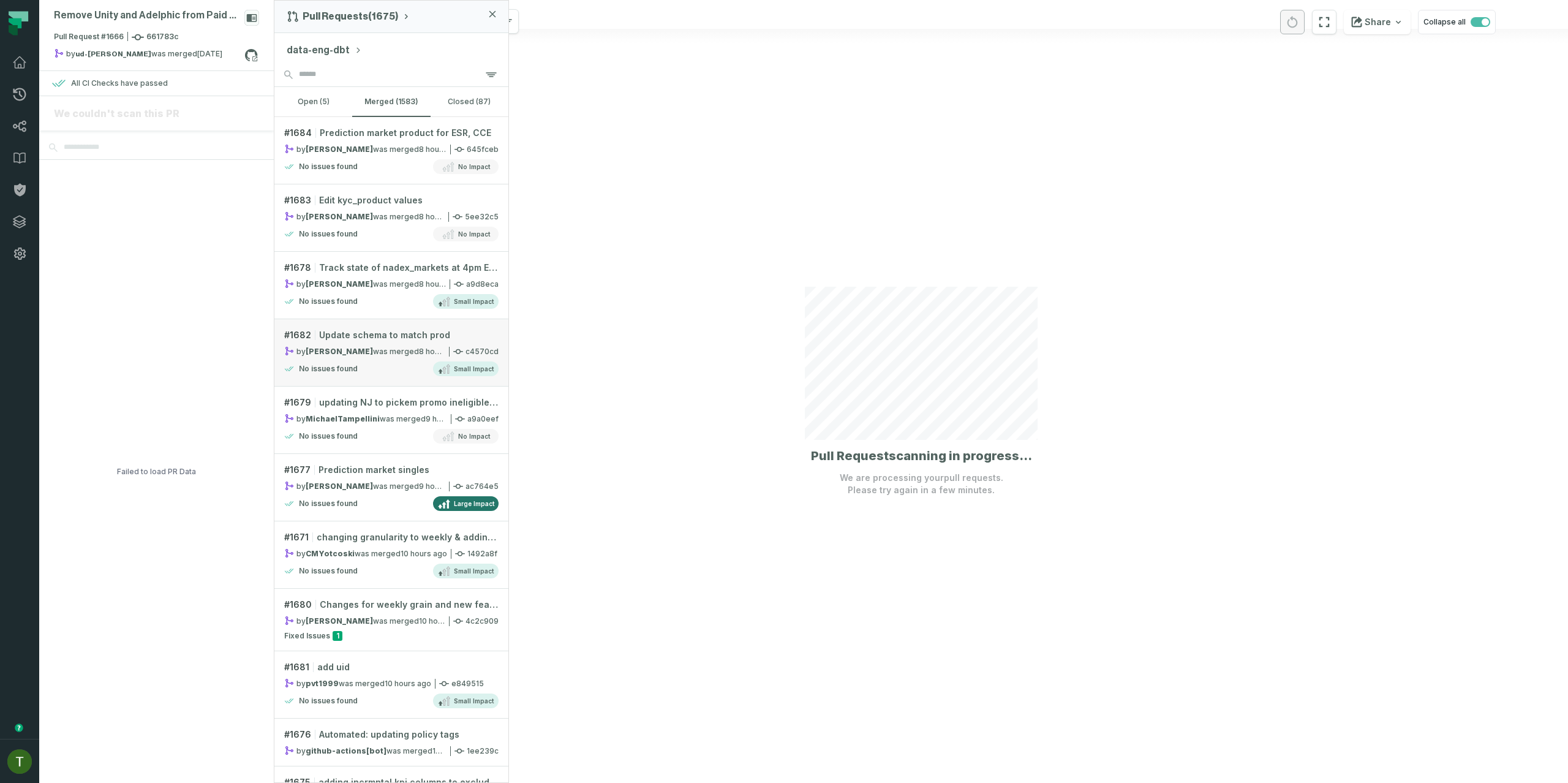
click at [409, 371] on div "No issues found Small Impact" at bounding box center [391, 368] width 214 height 14
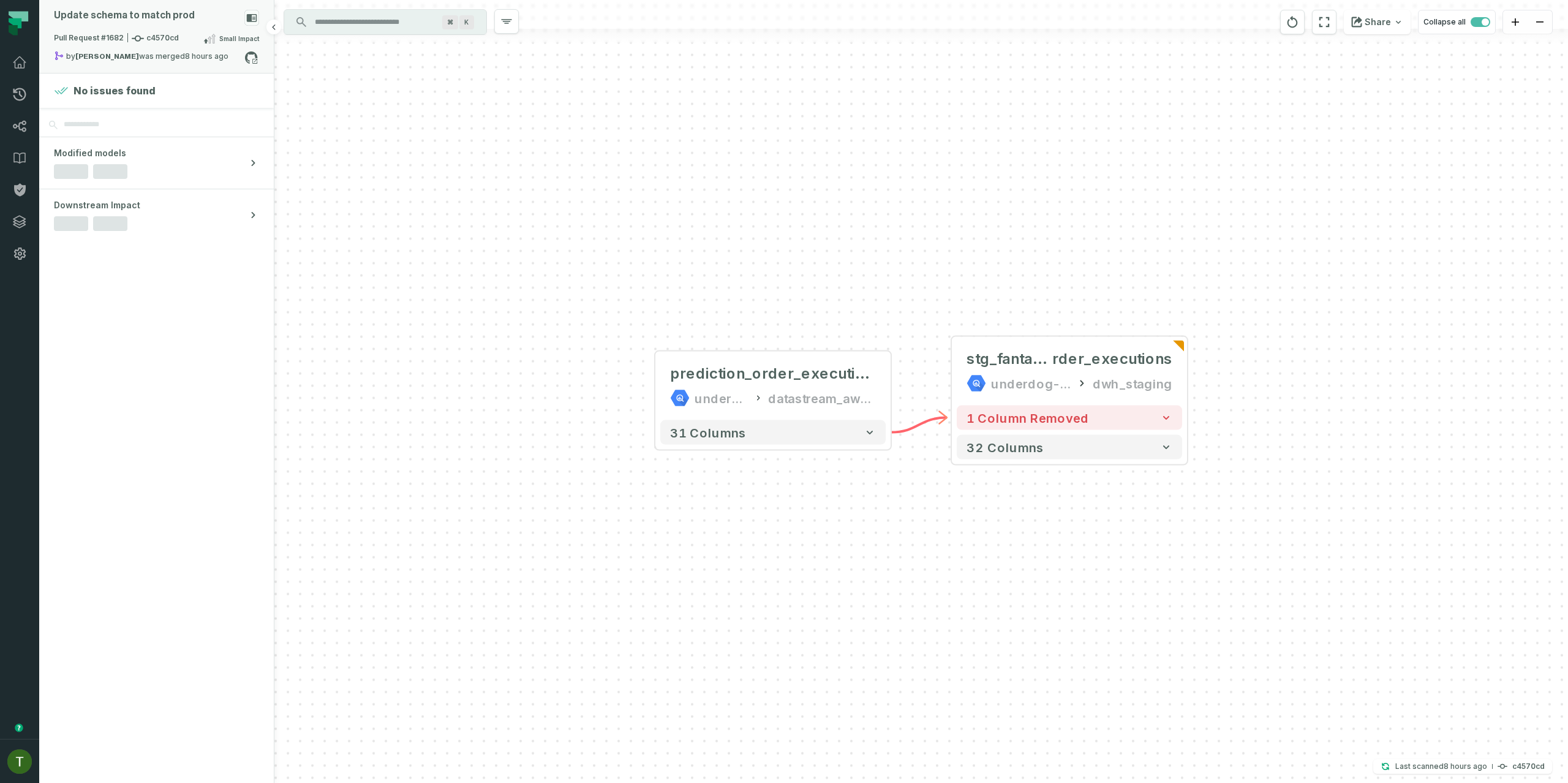
click at [167, 25] on div "Update schema to match prod" at bounding box center [156, 20] width 205 height 21
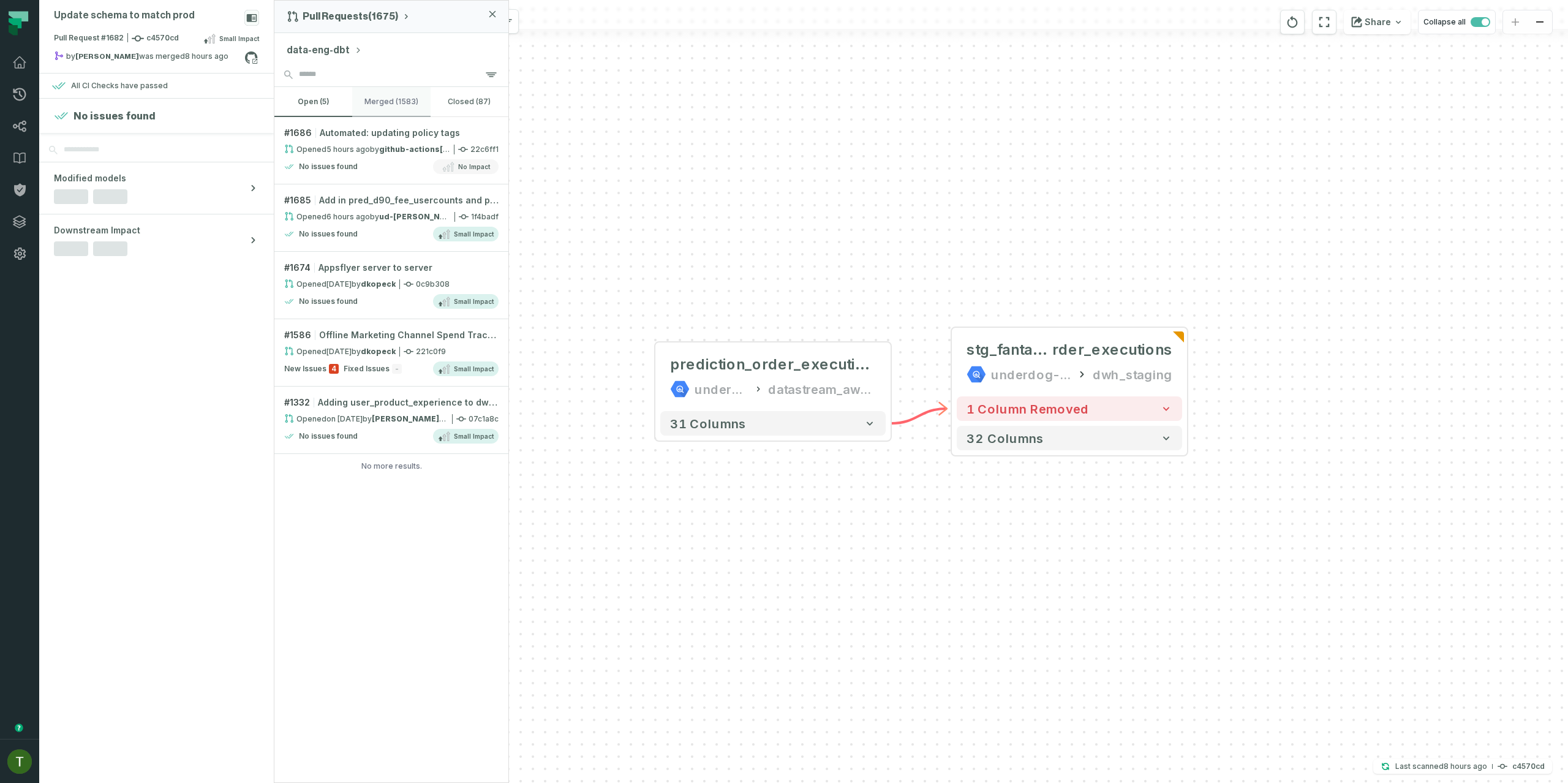
click at [392, 93] on button "merged (1583)" at bounding box center [391, 102] width 78 height 30
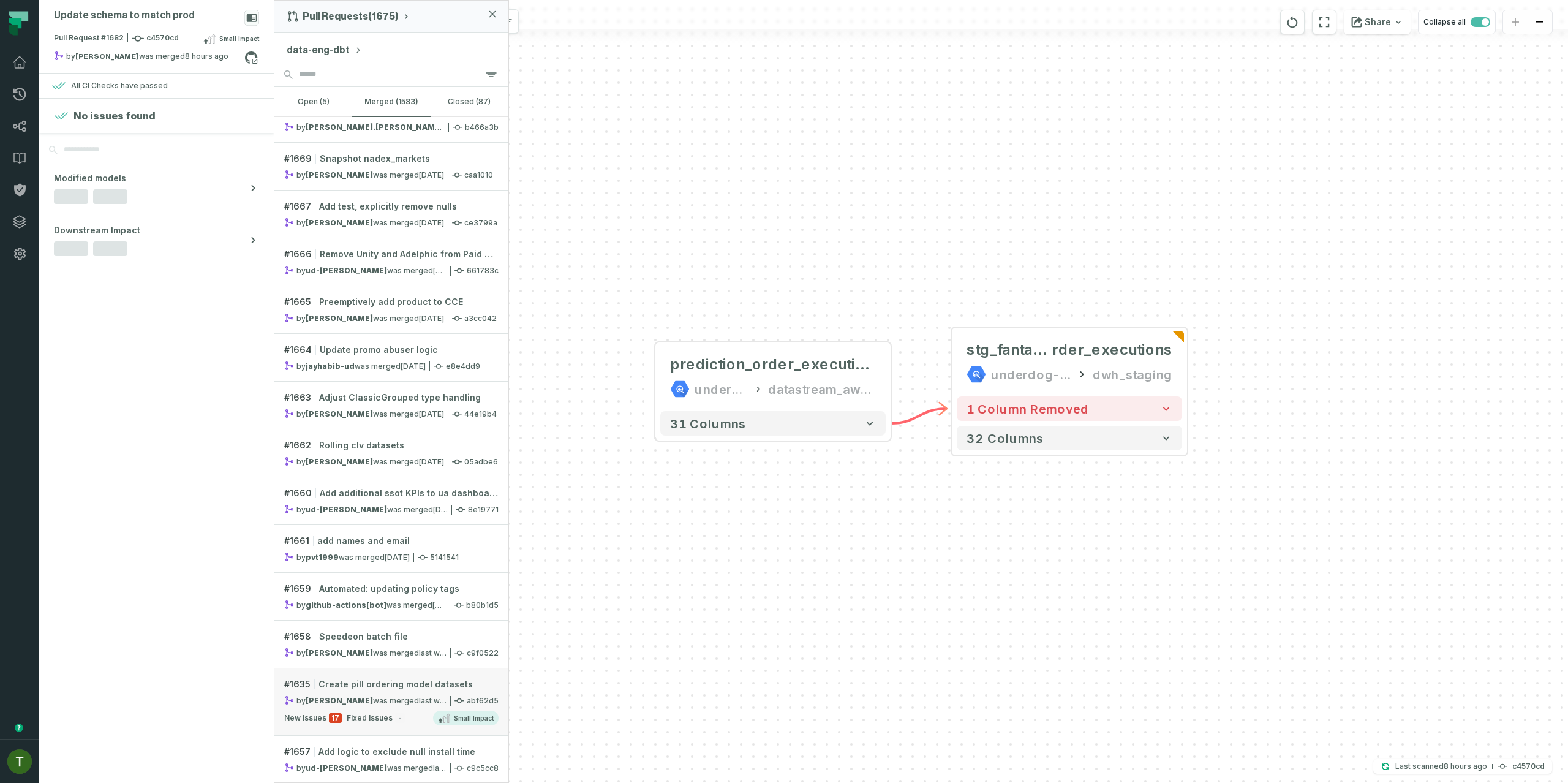
scroll to position [879, 0]
